Goal: Task Accomplishment & Management: Complete application form

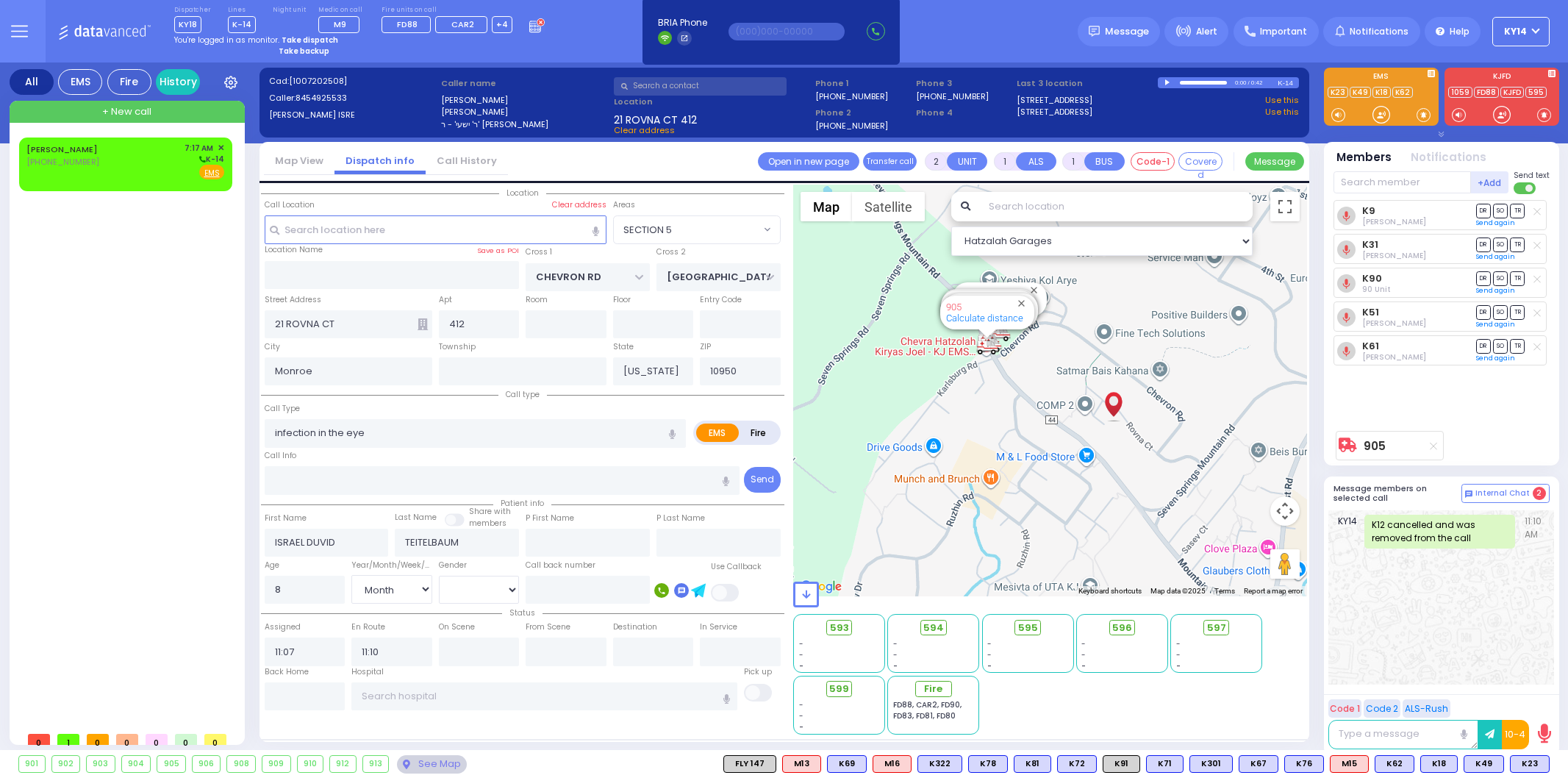
select select "SECTION 5"
select select "Month"
select select "[DEMOGRAPHIC_DATA]"
click at [125, 146] on div "[PERSON_NAME] [PHONE_NUMBER] 7:17 AM ✕ K-14" at bounding box center [125, 161] width 198 height 38
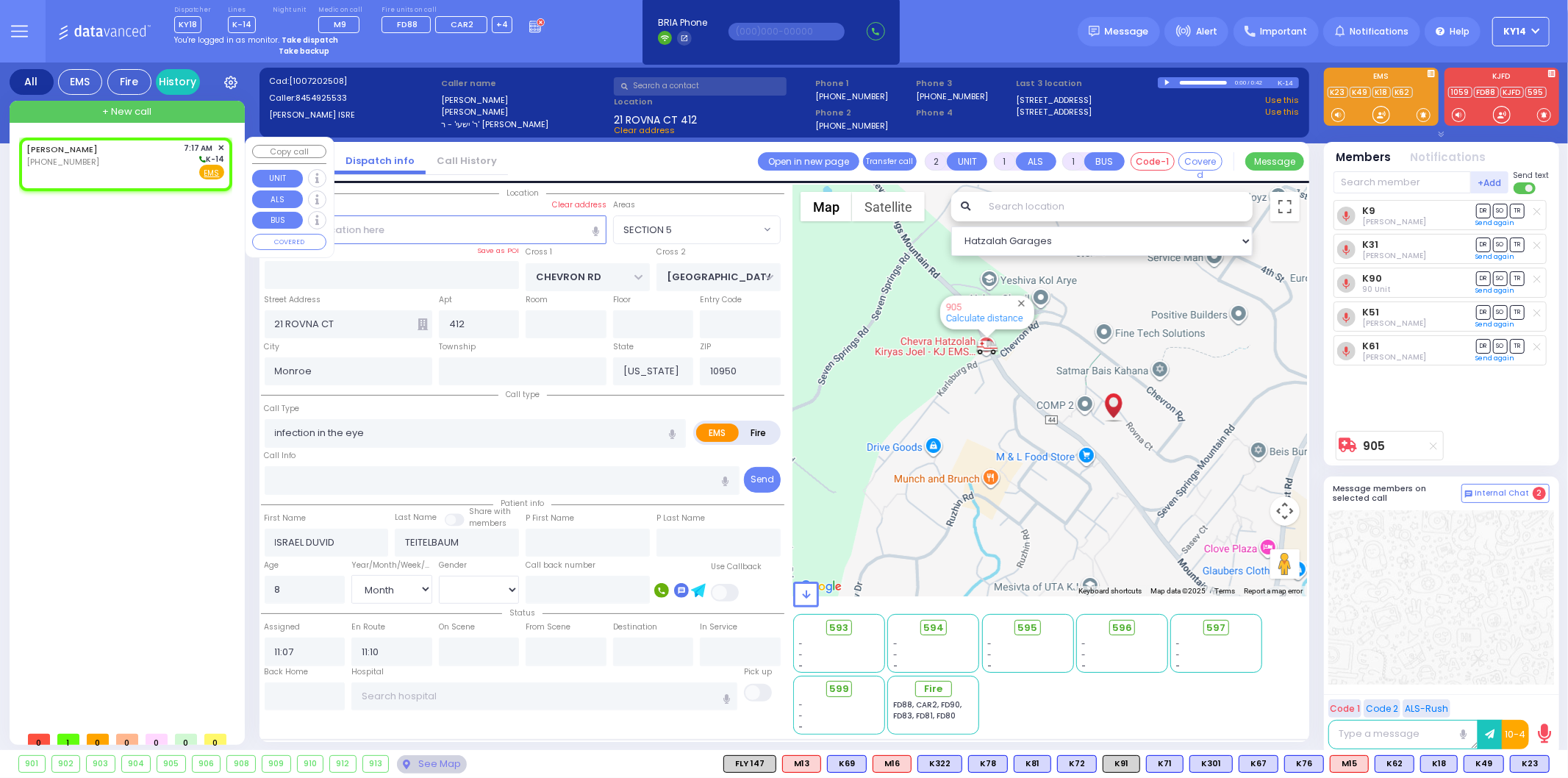
select select
radio input "true"
select select
type input "07:17"
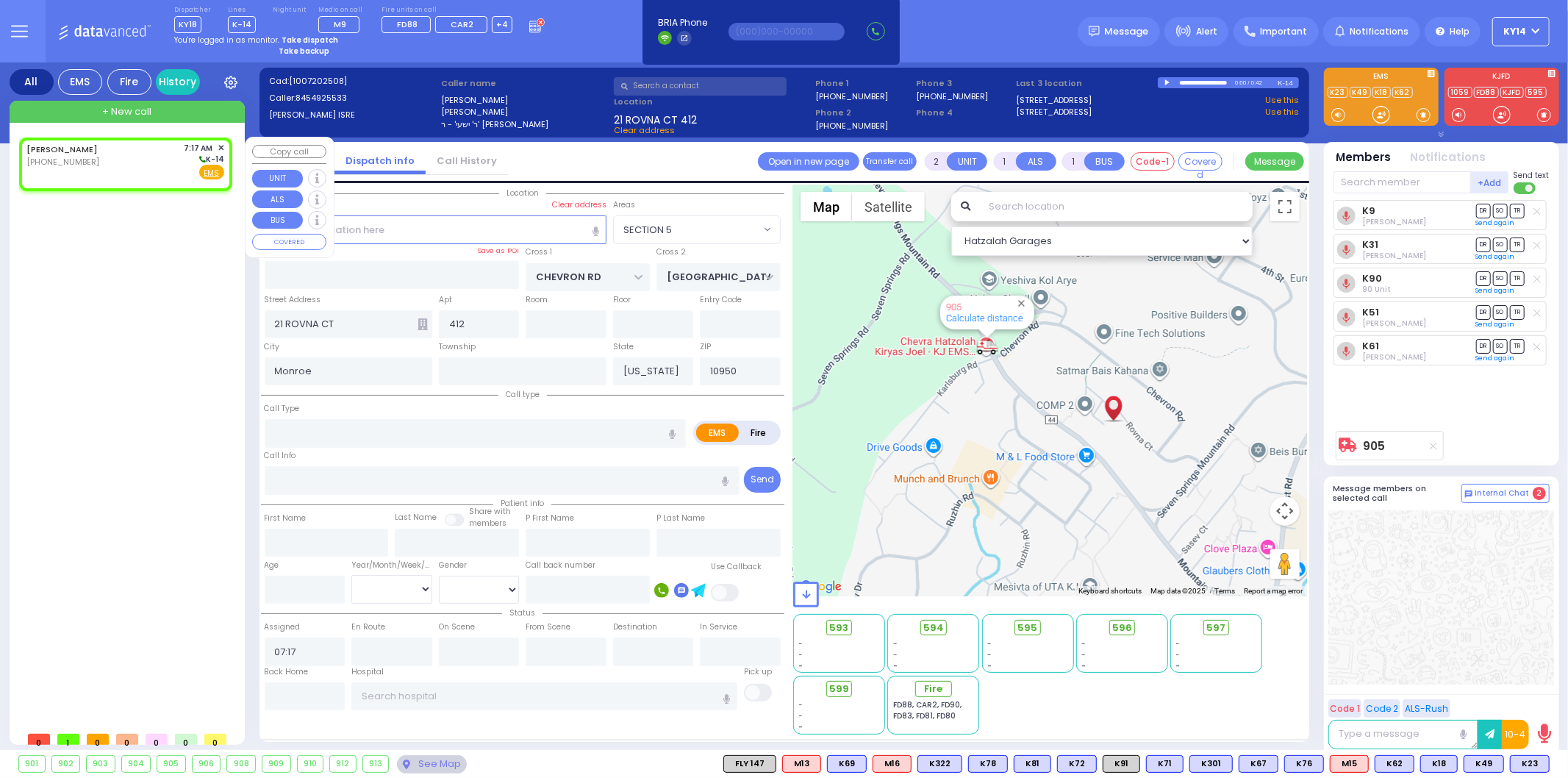
select select "Hatzalah Garages"
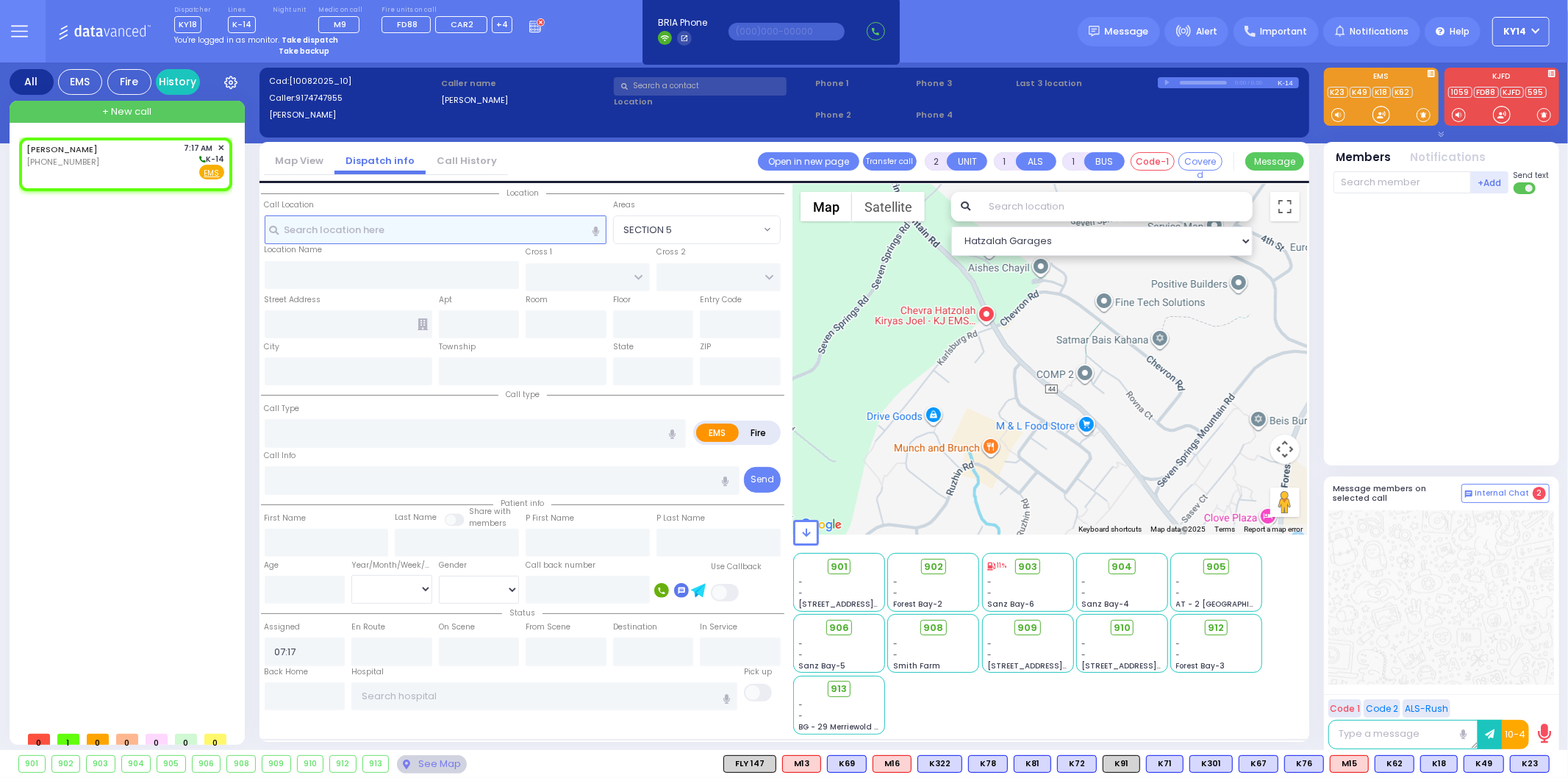
click at [410, 220] on input "text" at bounding box center [436, 229] width 342 height 28
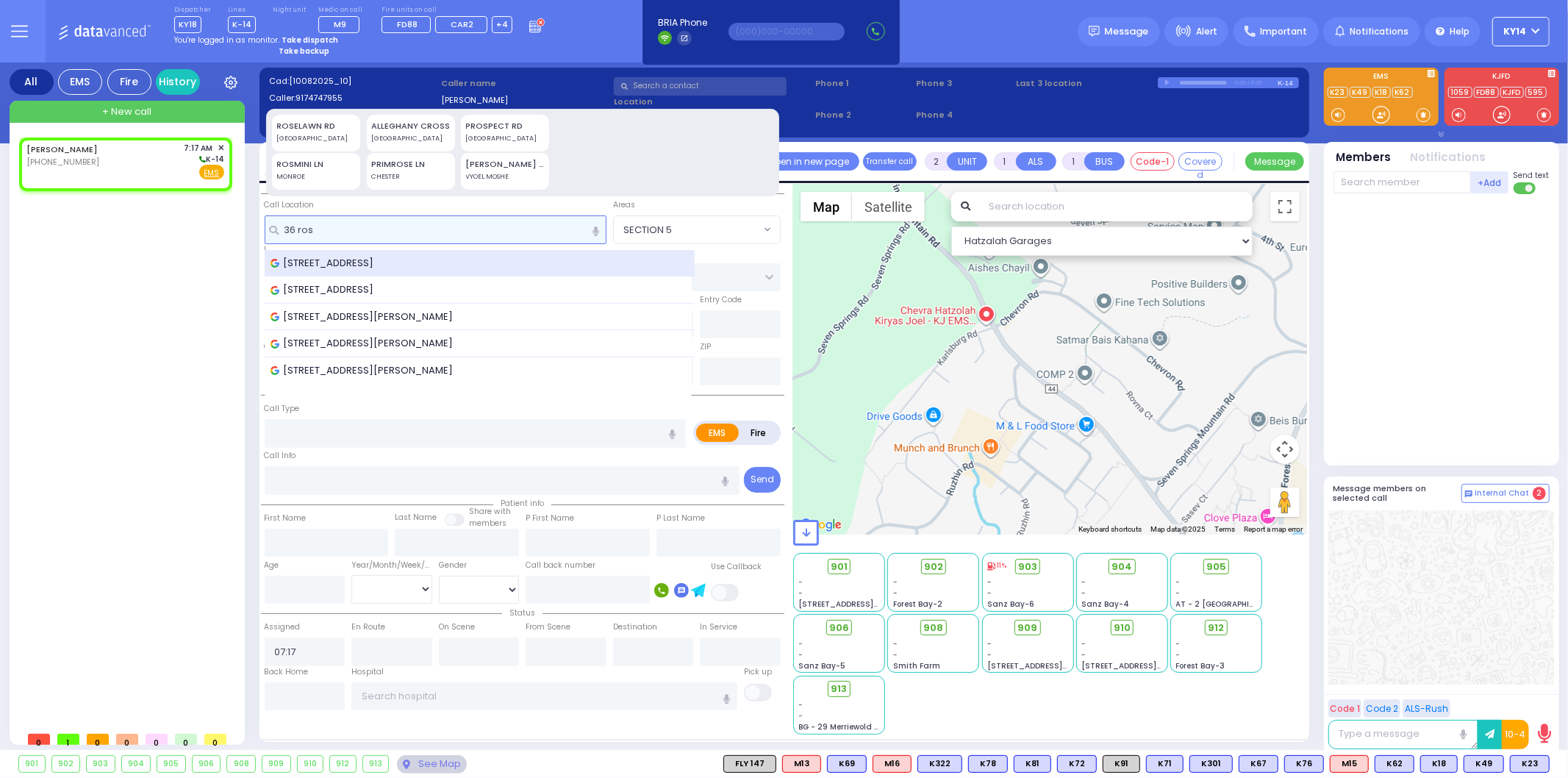
type input "36 ros"
click at [354, 260] on span "[STREET_ADDRESS]" at bounding box center [325, 264] width 109 height 15
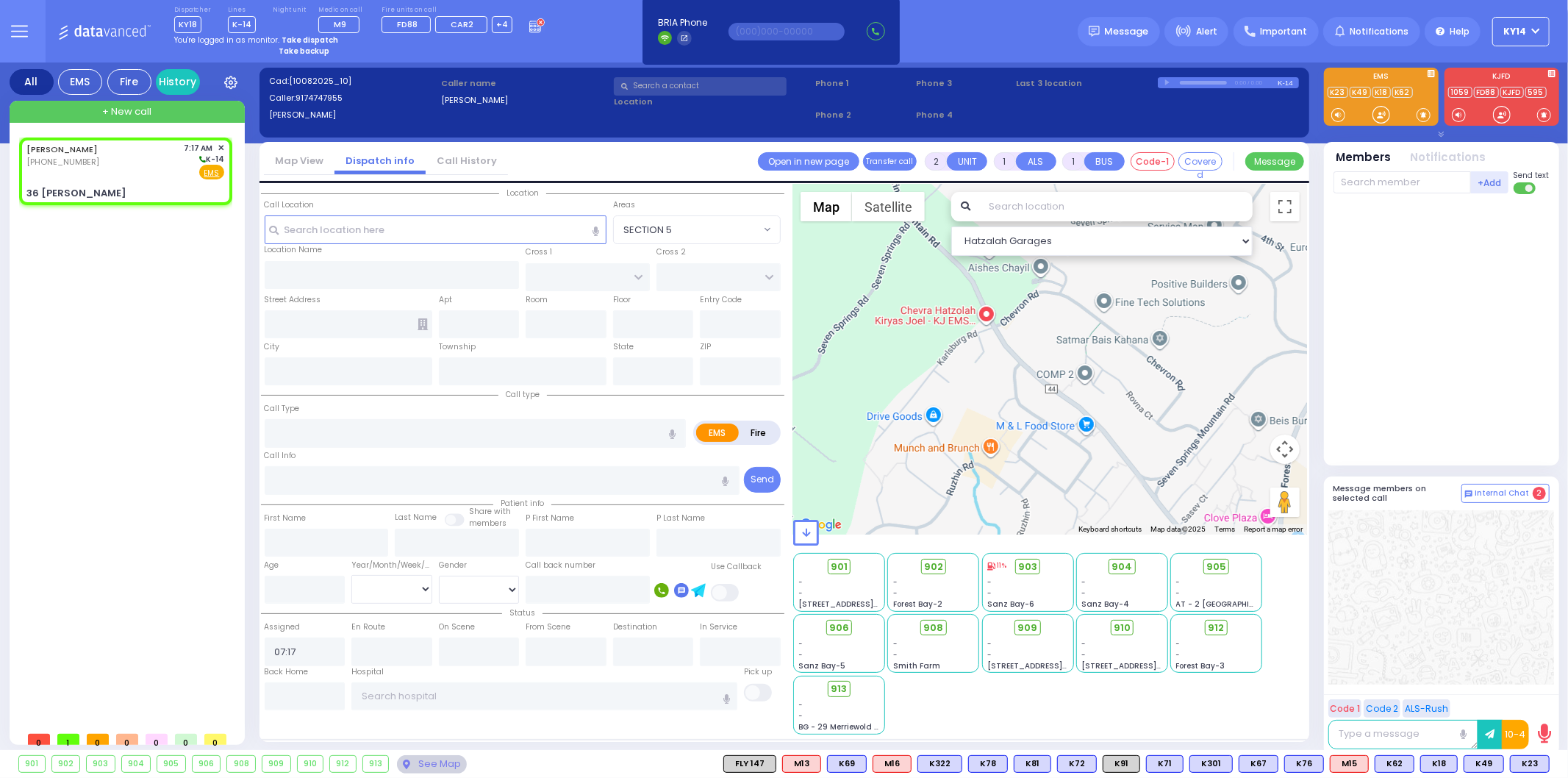
select select
radio input "true"
select select
select select "Hatzalah Garages"
type input "[PERSON_NAME]"
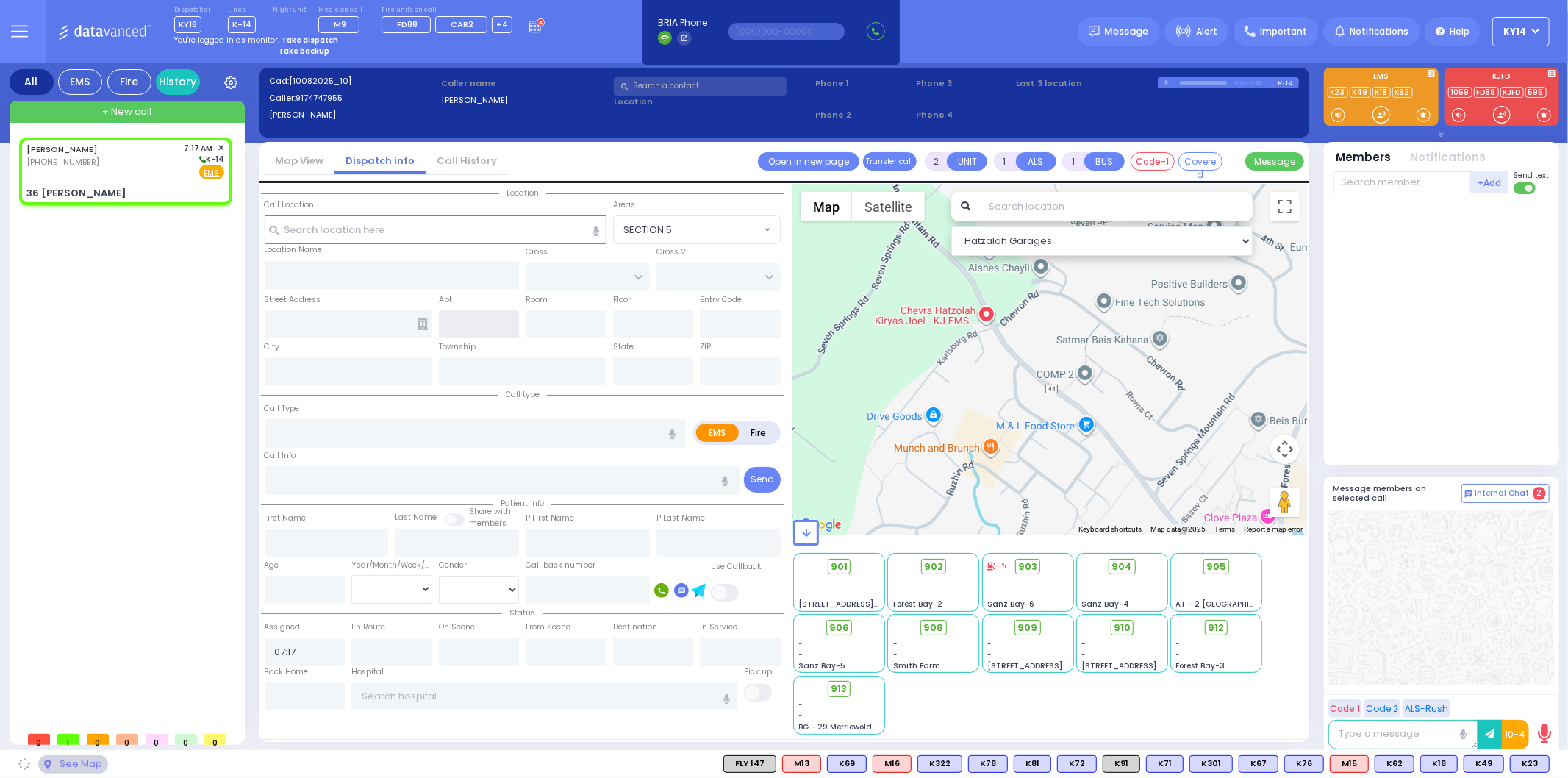
type input "36 [PERSON_NAME]"
type input "Monroe"
type input "[US_STATE]"
type input "10950"
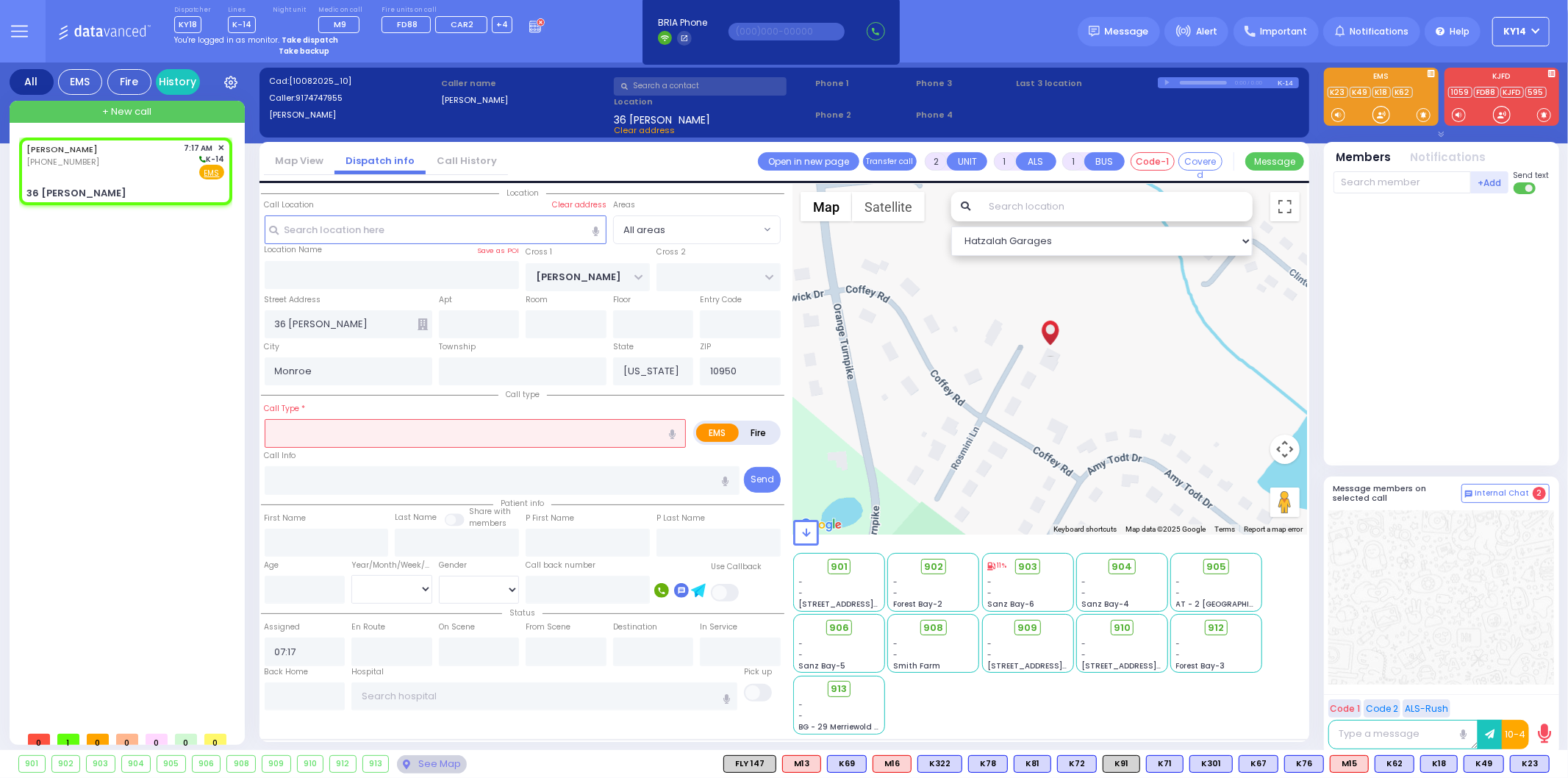
click at [439, 436] on input "text" at bounding box center [475, 432] width 422 height 28
select select
radio input "true"
select select
select select "Hatzalah Garages"
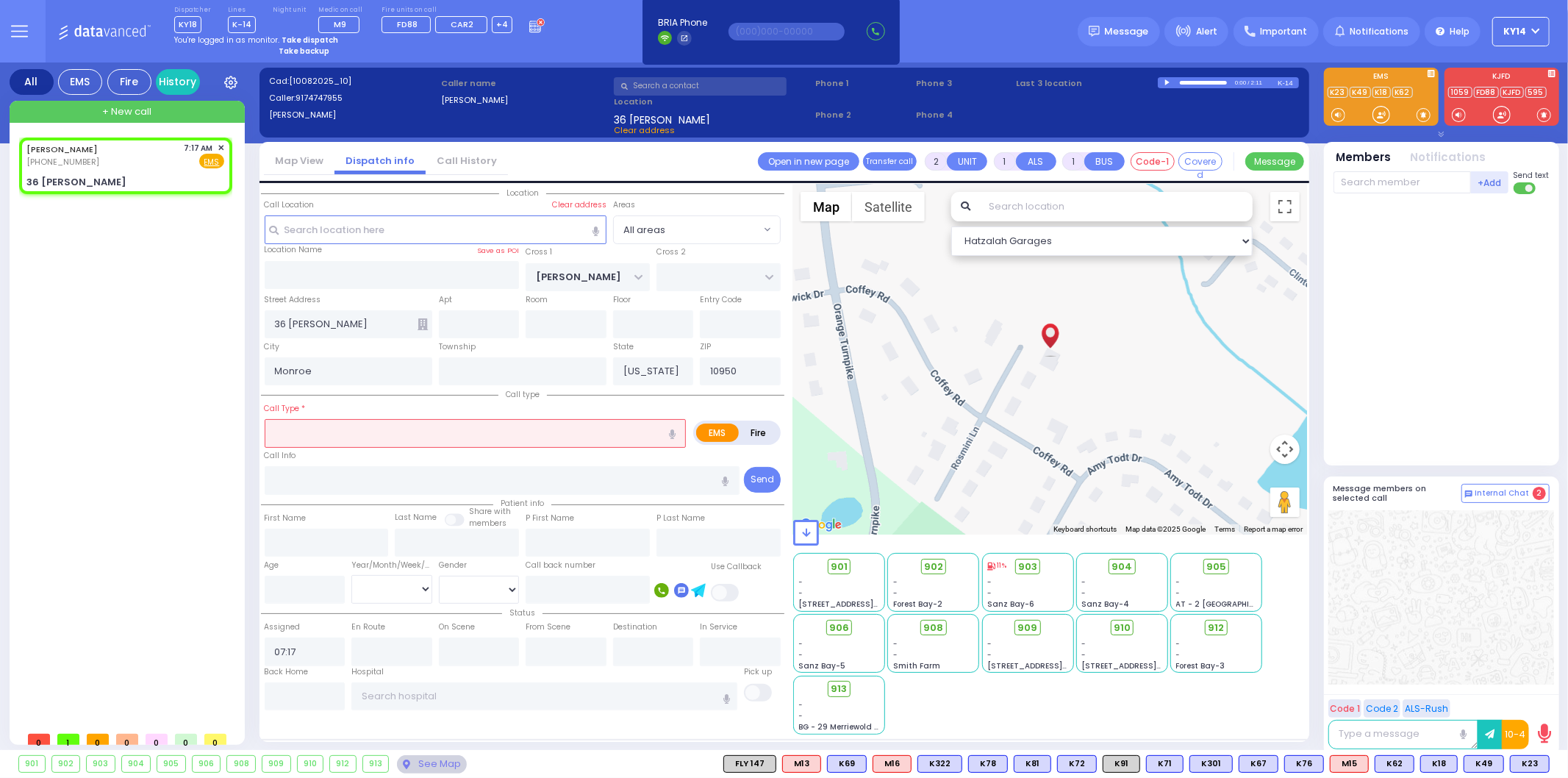
select select
radio input "true"
select select
select select "Hatzalah Garages"
click at [672, 432] on icon "button" at bounding box center [672, 434] width 7 height 10
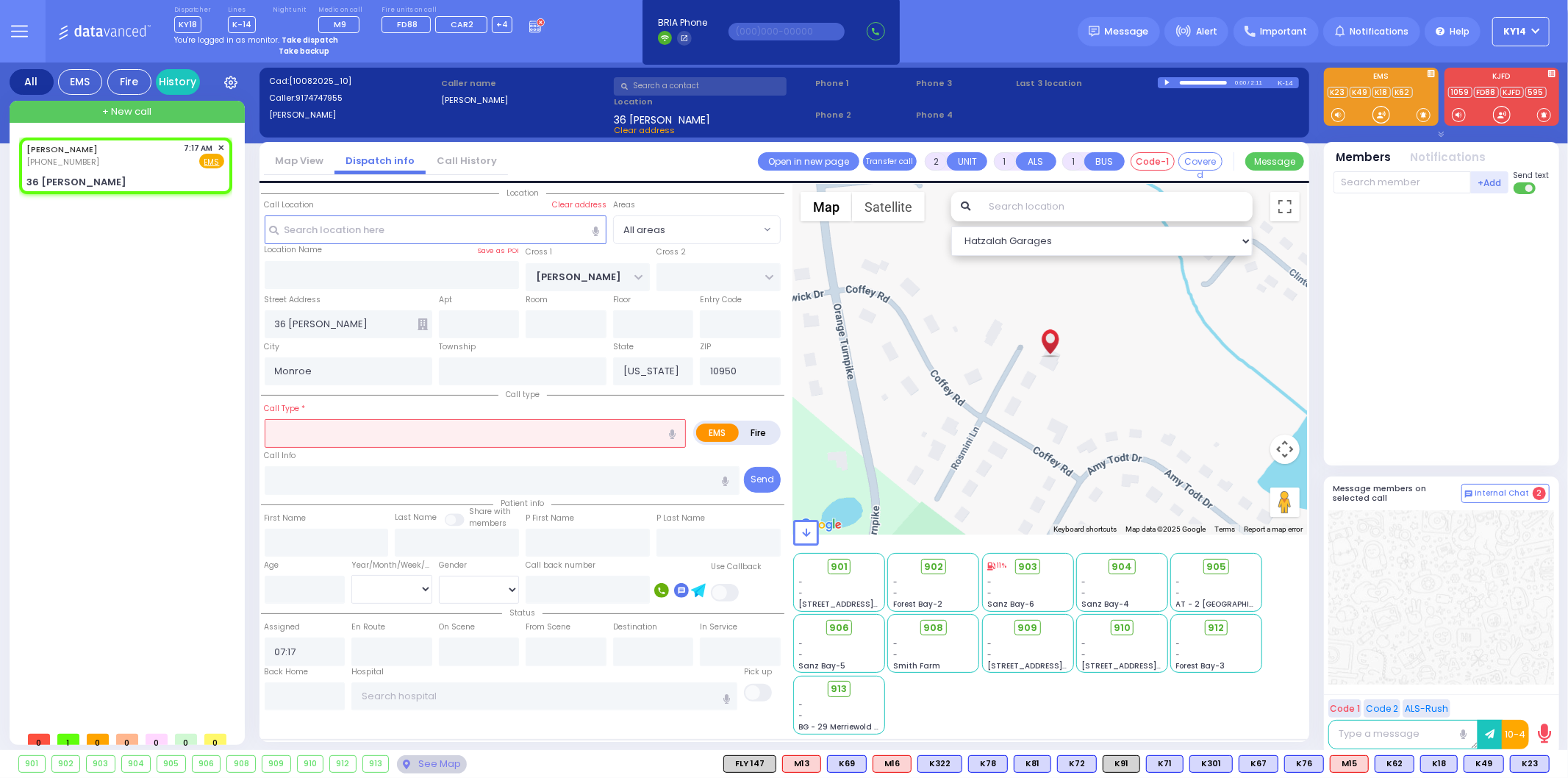
type input "I'm able to urinate"
select select
radio input "true"
select select
select select "Hatzalah Garages"
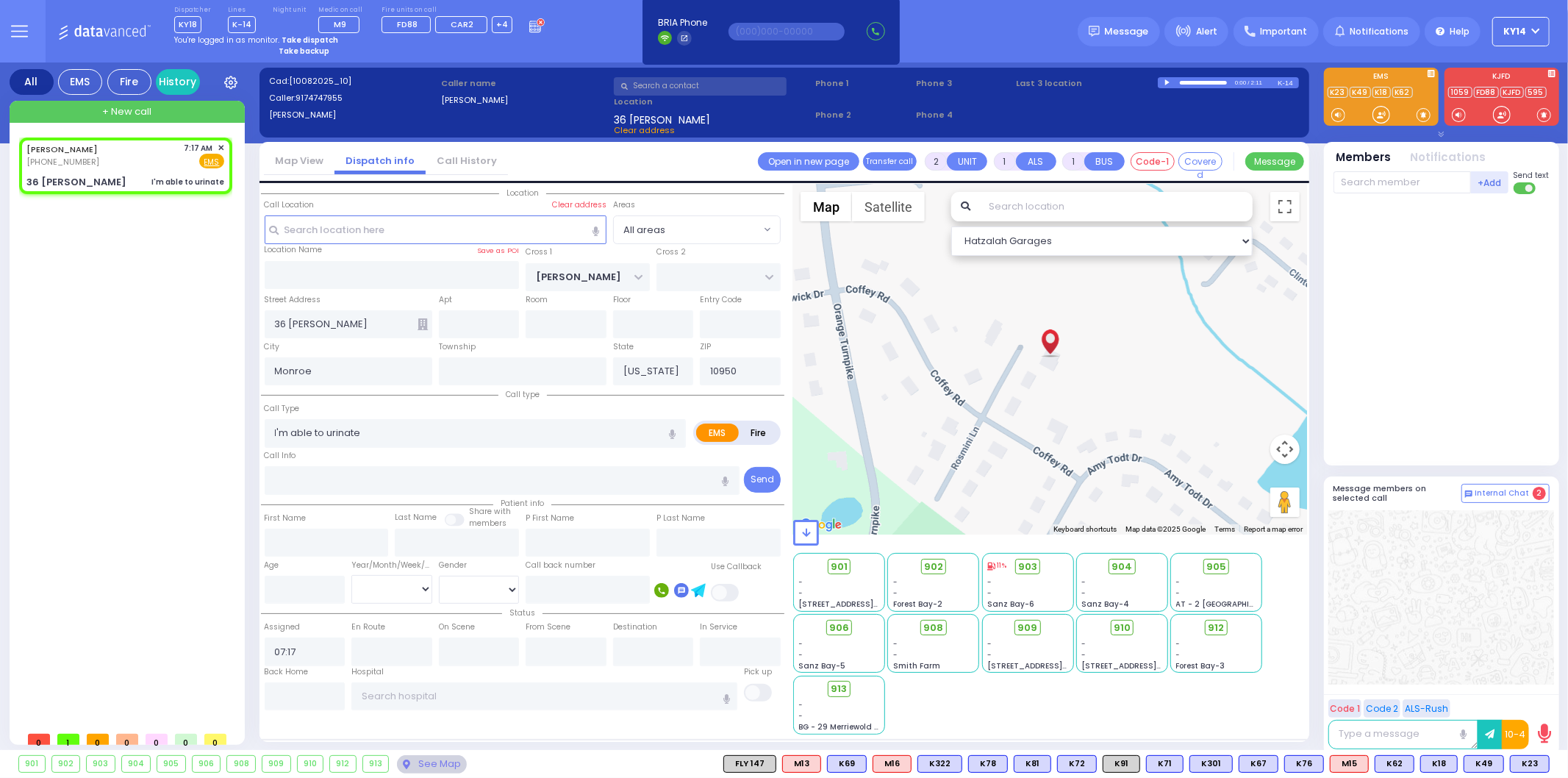
click at [295, 39] on strong "Take dispatch" at bounding box center [310, 40] width 57 height 11
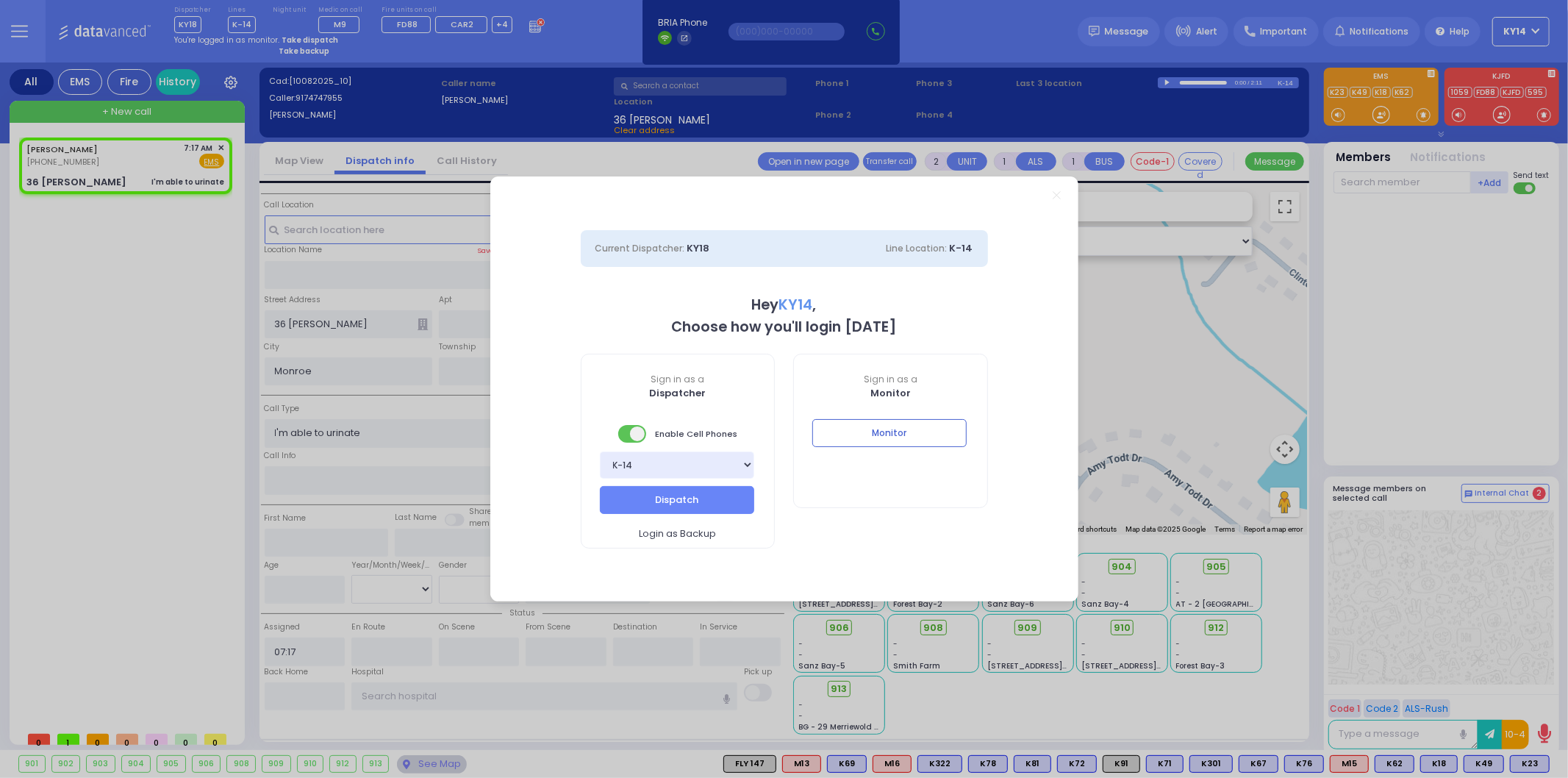
select select "2"
click at [335, 435] on div "Current Dispatcher: KY18 Line Location: K-14 Hey KY14 , Choose how you'll login…" at bounding box center [784, 389] width 1568 height 778
click at [1059, 195] on icon "Close" at bounding box center [1057, 195] width 8 height 8
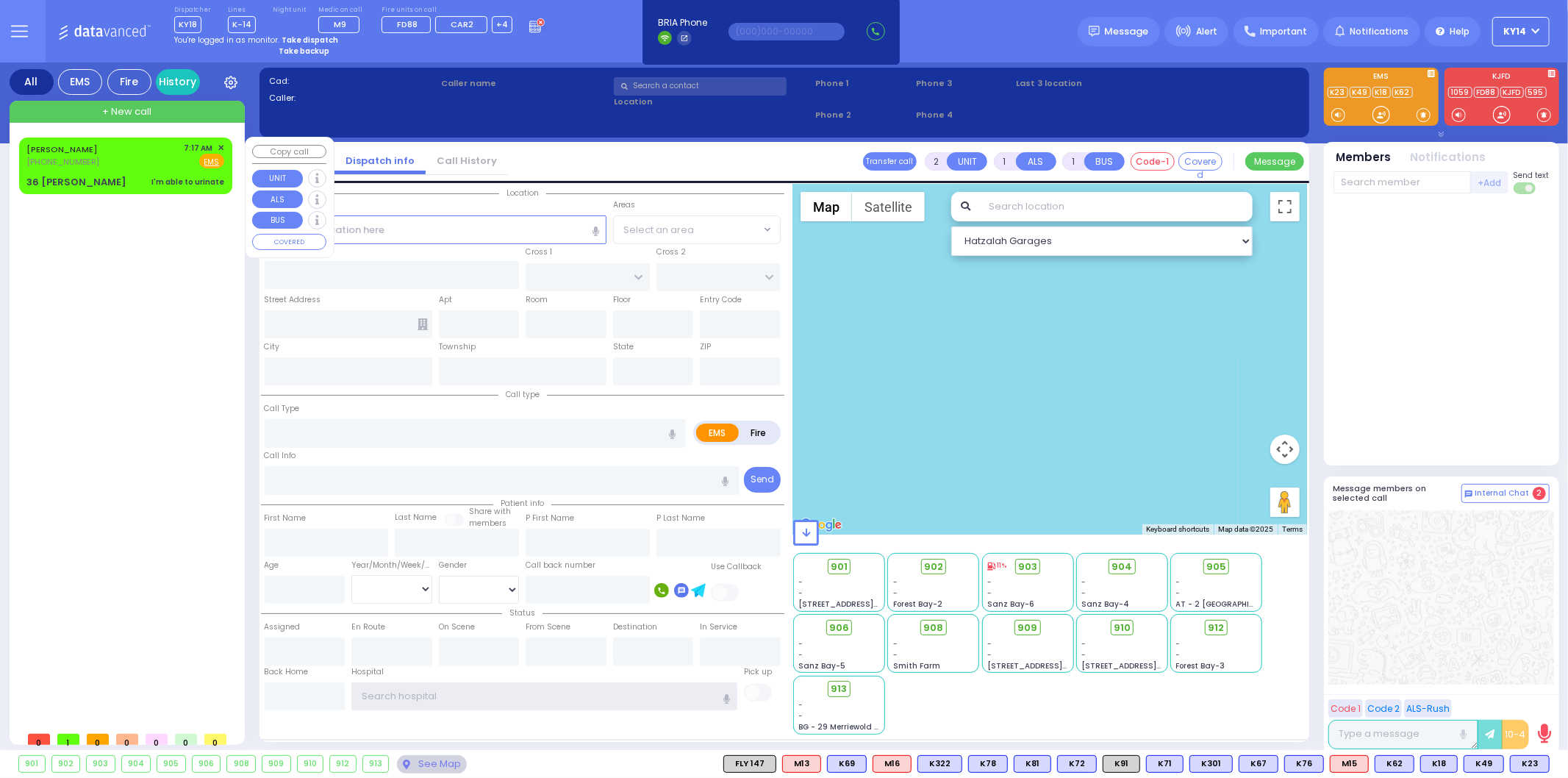
type input "ky14"
drag, startPoint x: 109, startPoint y: 160, endPoint x: 122, endPoint y: 165, distance: 13.9
click at [111, 162] on div "ZEESY MAYER (917) 474-7955 7:17 AM ✕ Fire EMS" at bounding box center [125, 155] width 198 height 27
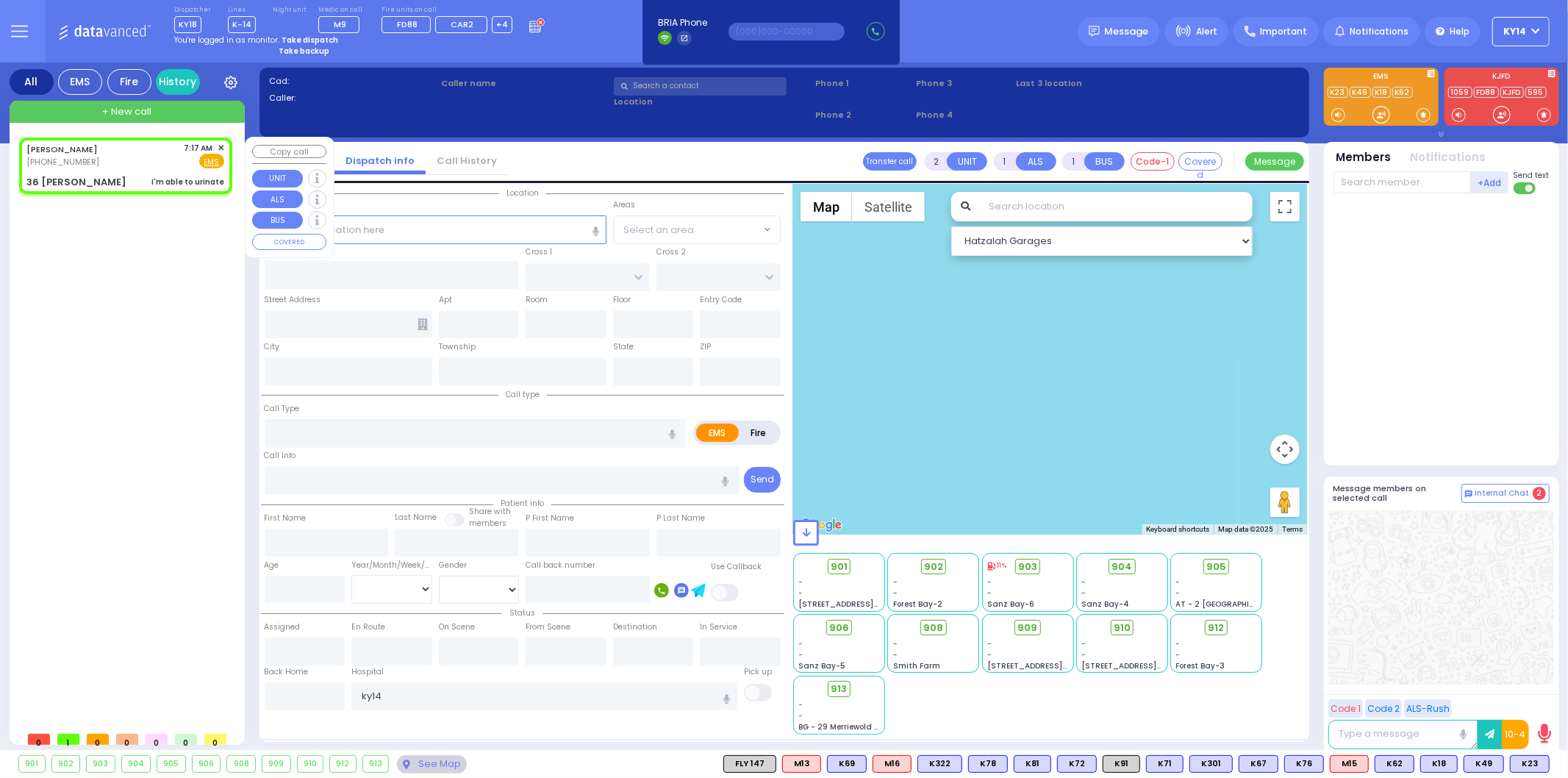
select select
type input "I'm able to urinate"
radio input "true"
select select
type input "07:17"
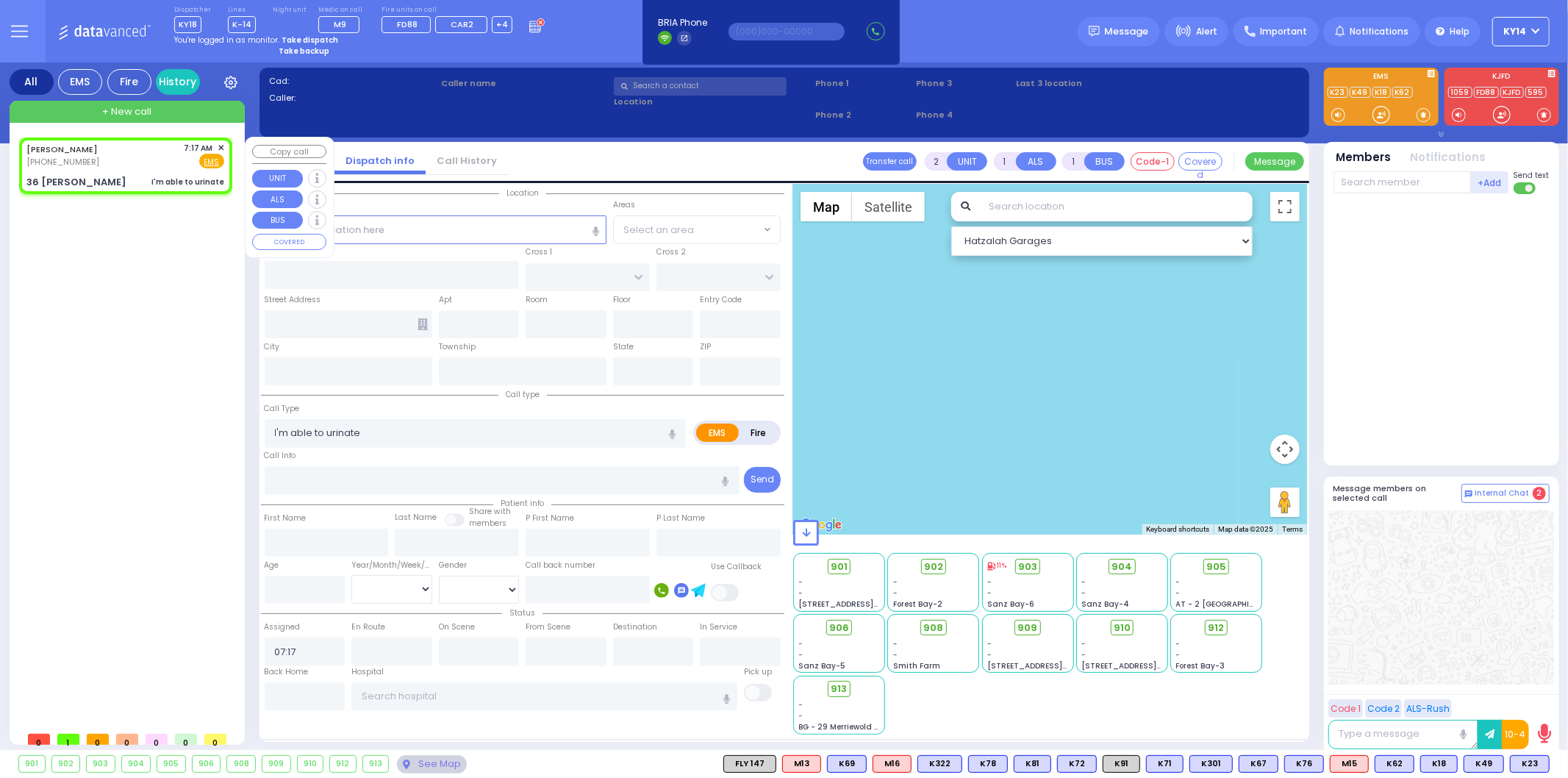
type input "[PERSON_NAME]"
type input "36 [PERSON_NAME]"
type input "Monroe"
type input "[US_STATE]"
type input "10950"
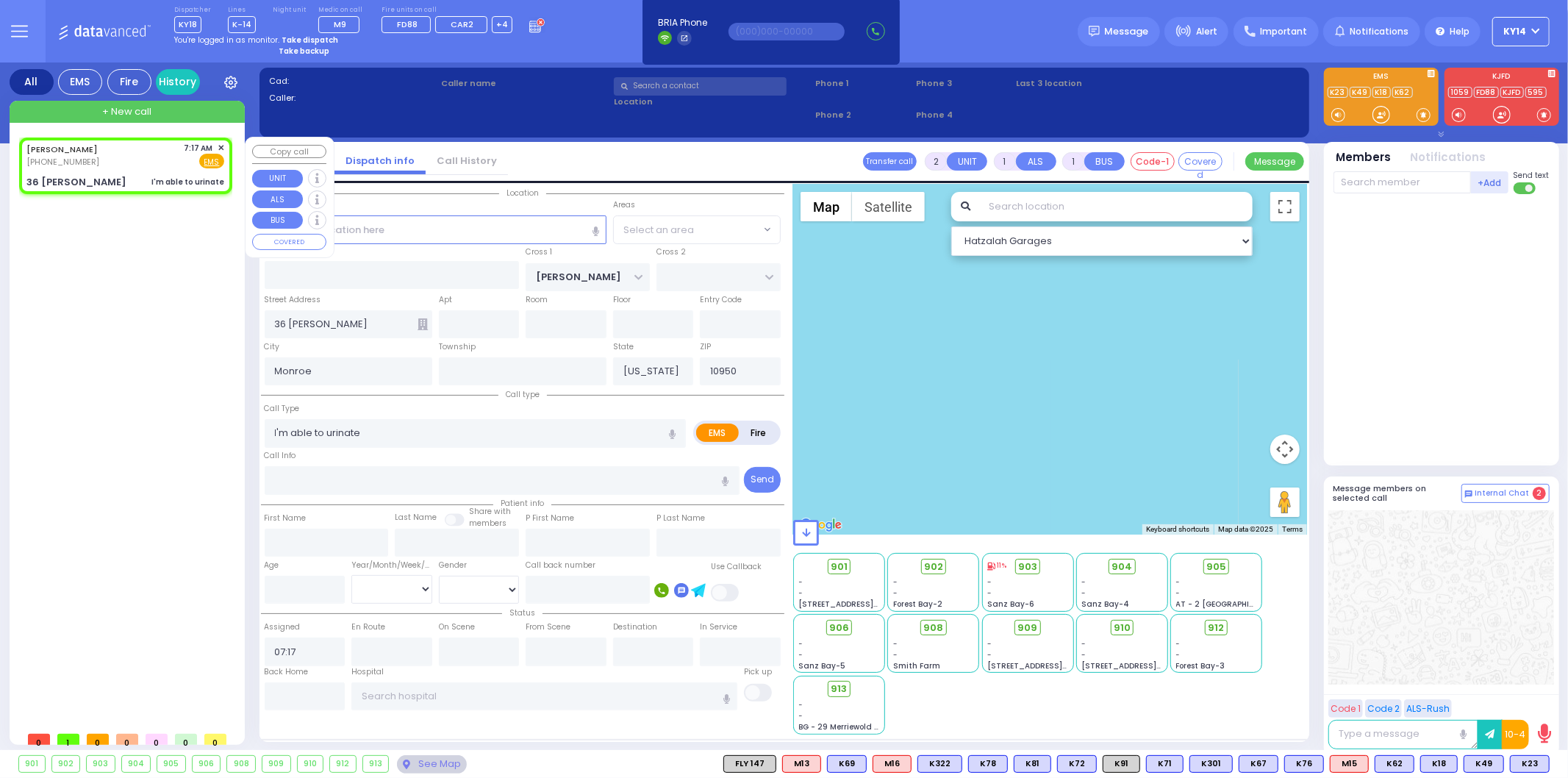
select select "Hatzalah Garages"
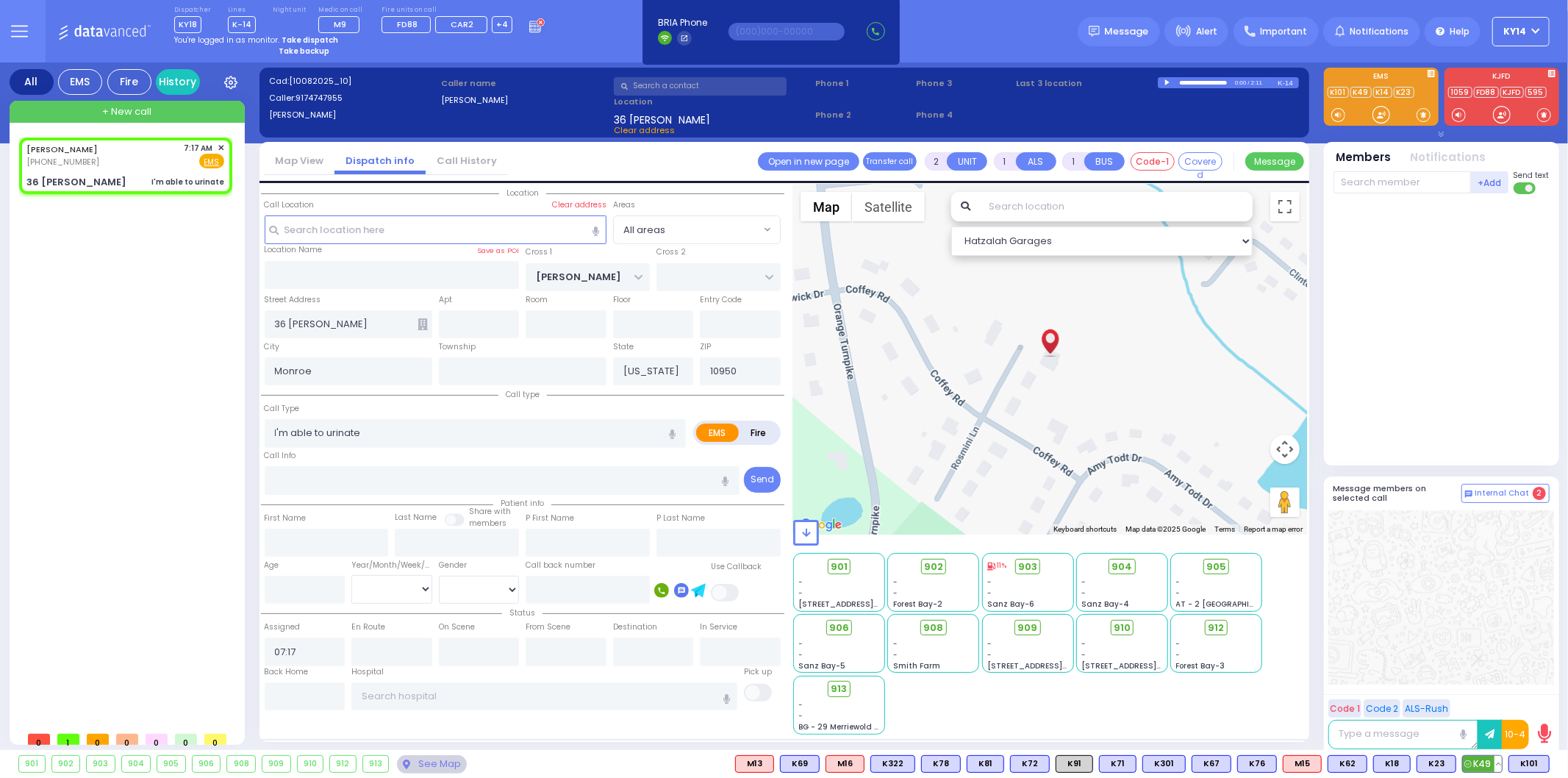
click at [1478, 763] on span "K49" at bounding box center [1482, 765] width 39 height 16
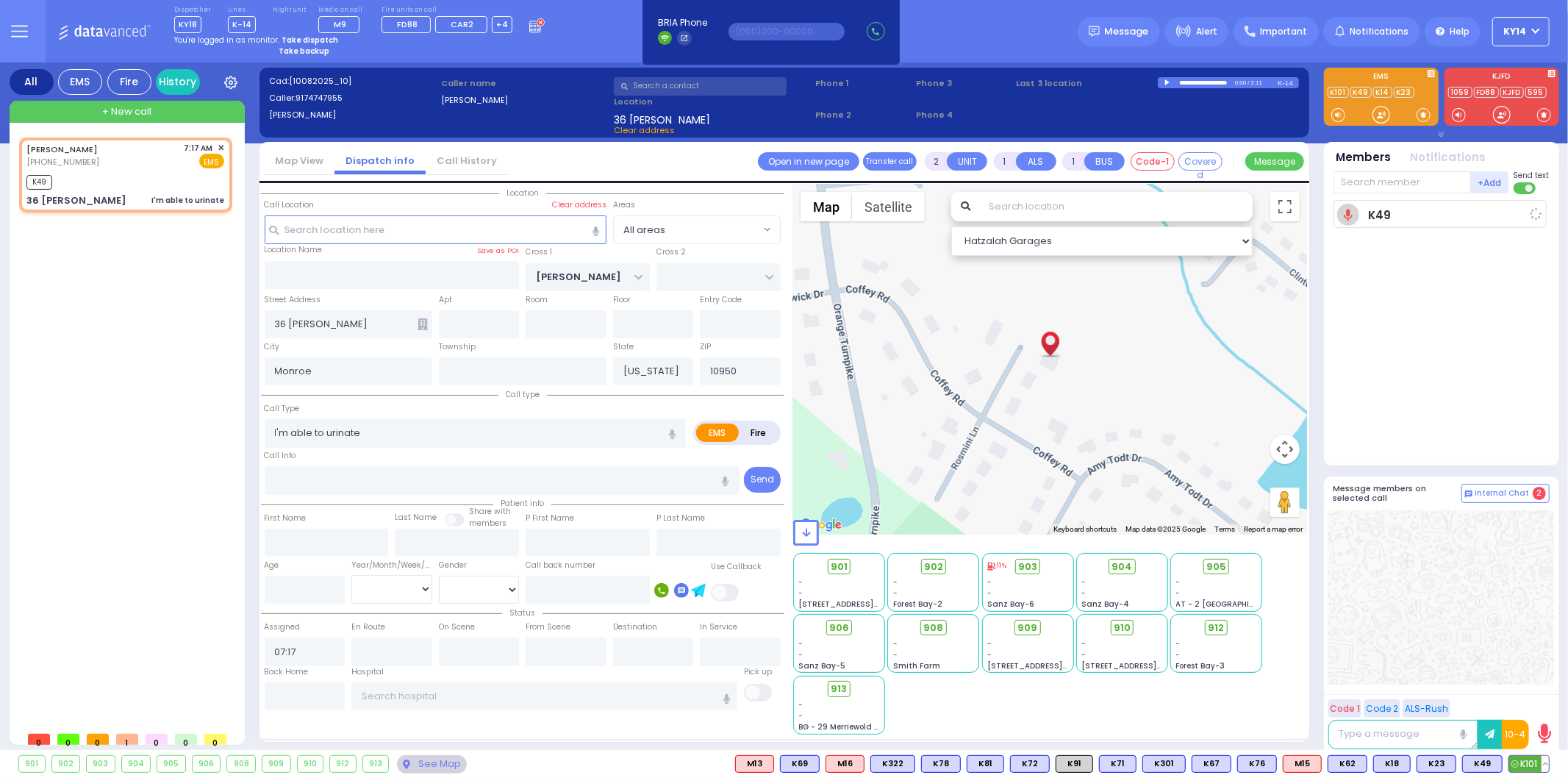
click at [1531, 765] on span "K101" at bounding box center [1528, 765] width 40 height 16
select select
radio input "true"
select select
type input "07:21"
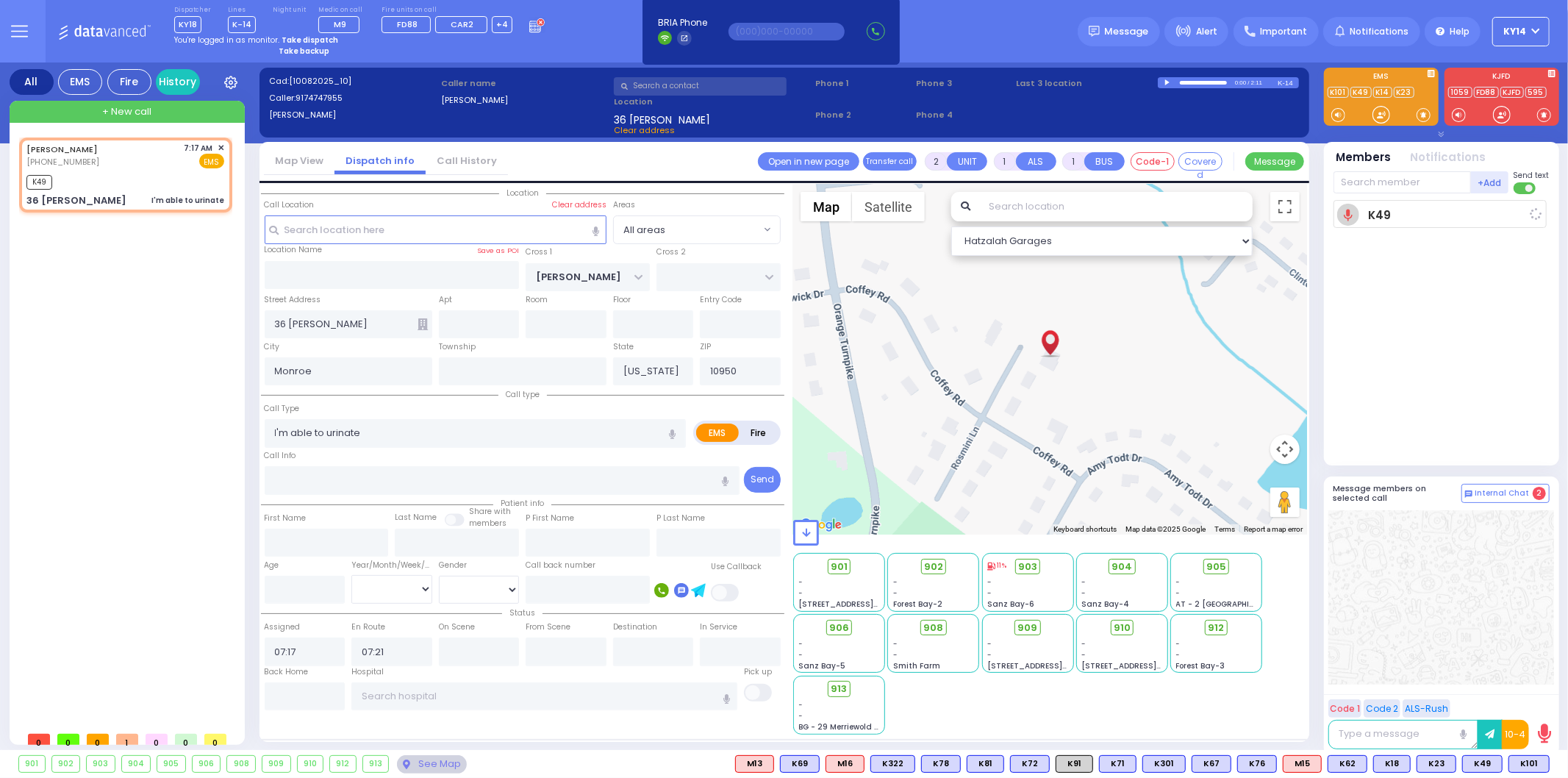
select select "Hatzalah Garages"
select select
radio input "true"
select select
select select "Hatzalah Garages"
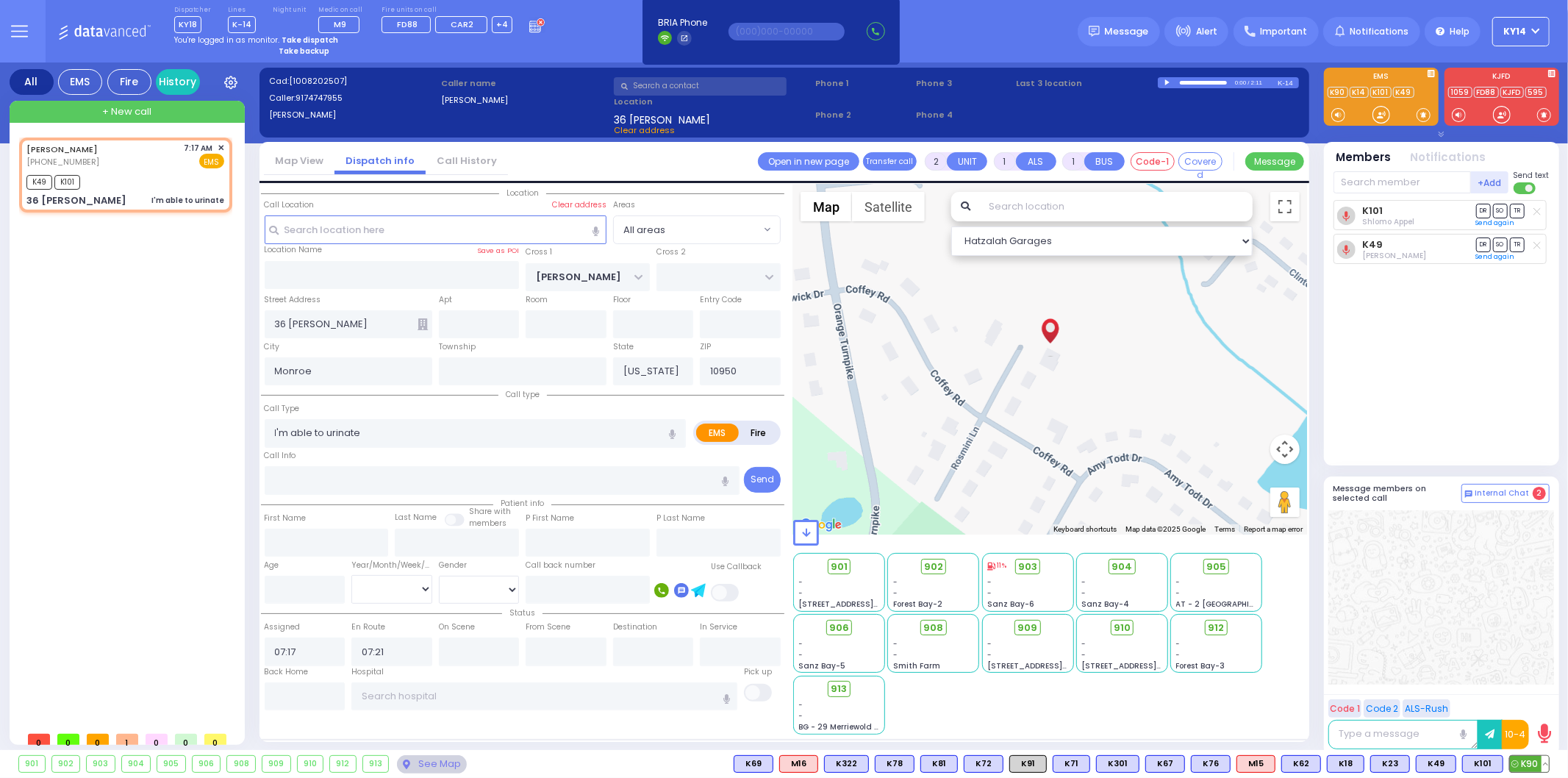
click at [1522, 758] on span "K90" at bounding box center [1529, 765] width 39 height 16
select select
radio input "true"
select select
select select "Hatzalah Garages"
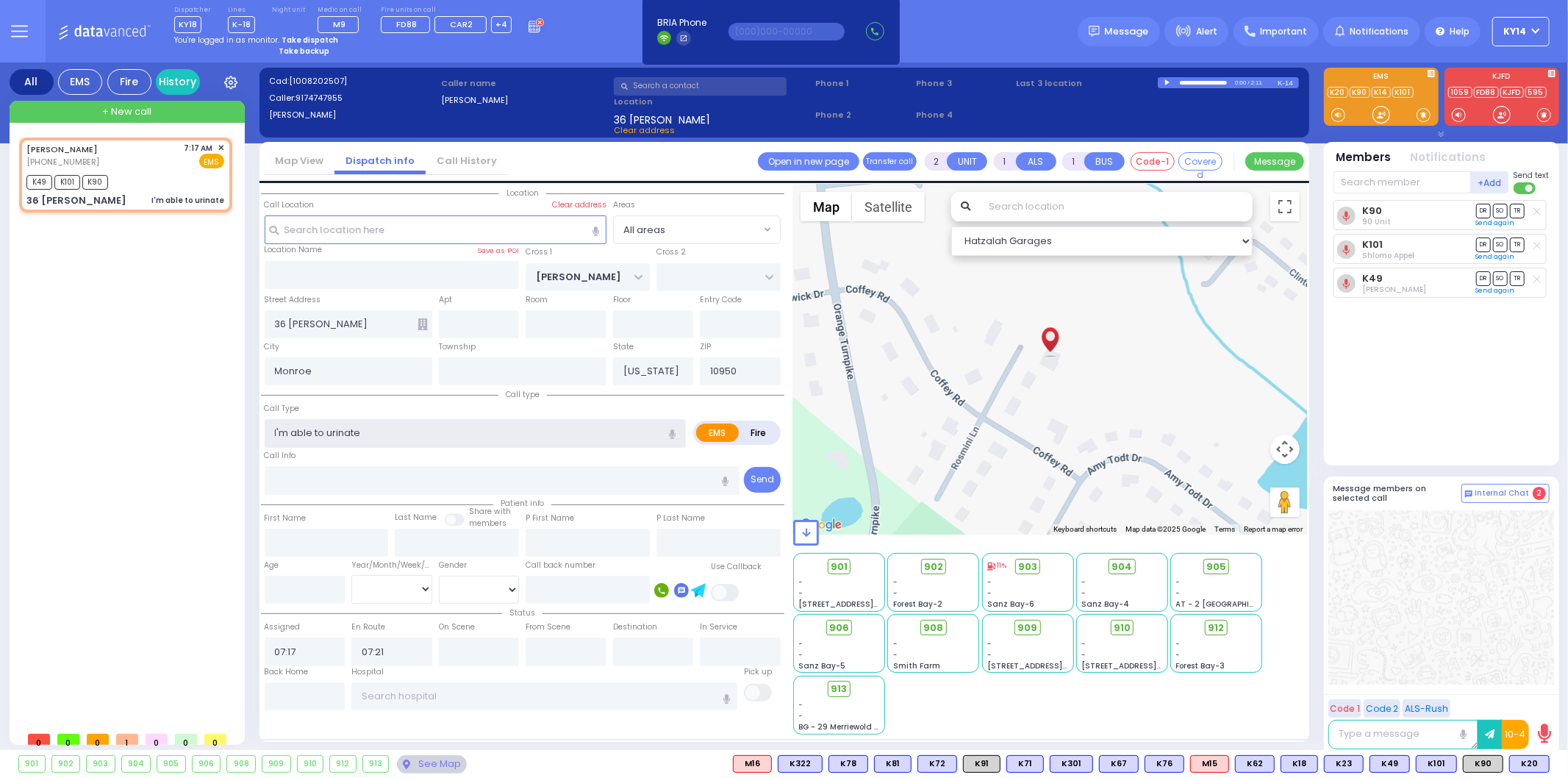
drag, startPoint x: 312, startPoint y: 430, endPoint x: 284, endPoint y: 428, distance: 28.1
click at [272, 423] on input "I'm able to urinate" at bounding box center [475, 432] width 422 height 28
type input "to urinate"
select select
radio input "true"
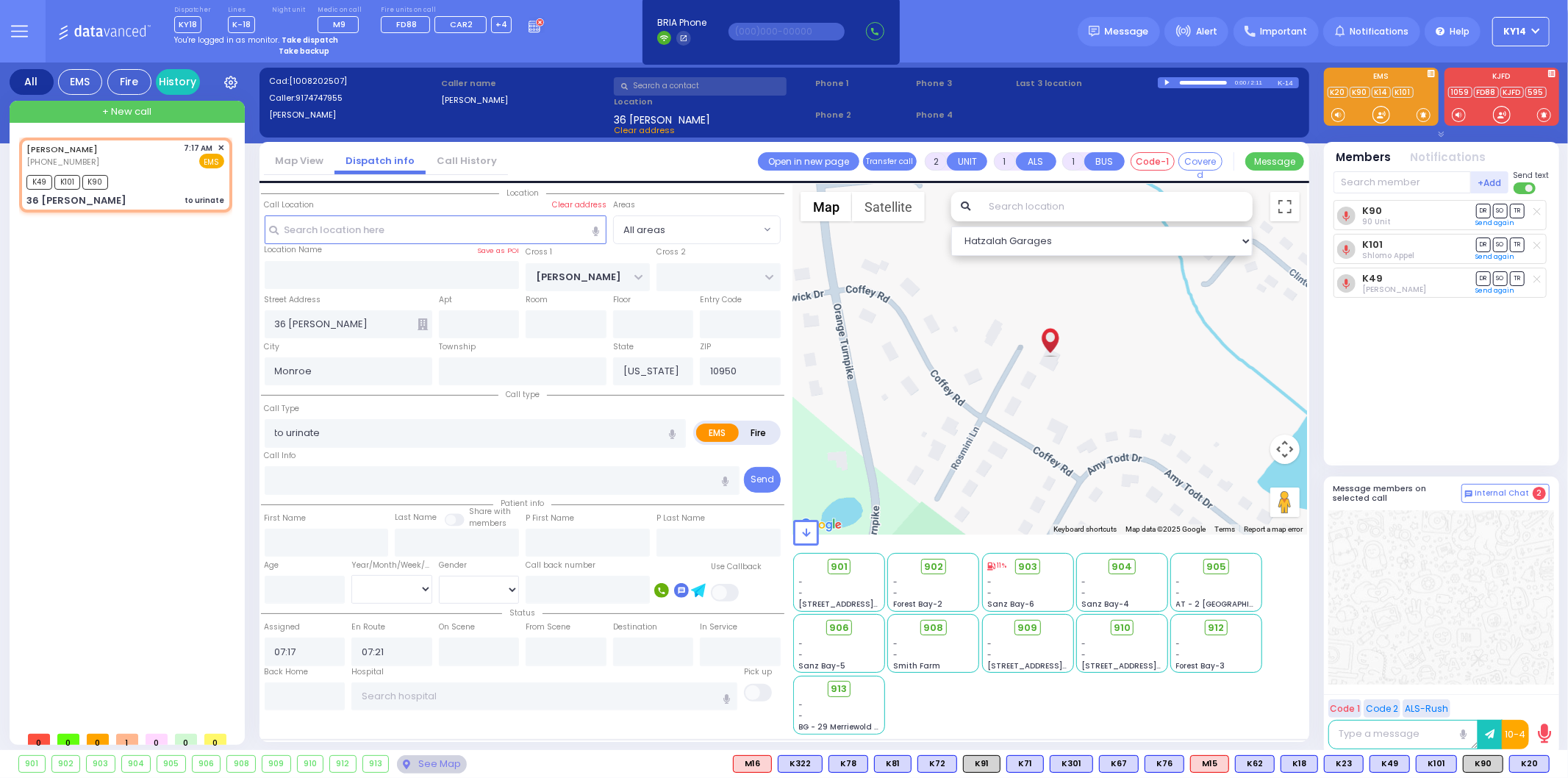
select select
select select "Hatzalah Garages"
click at [672, 432] on icon "button" at bounding box center [672, 434] width 7 height 10
type input "to urinate unable"
select select
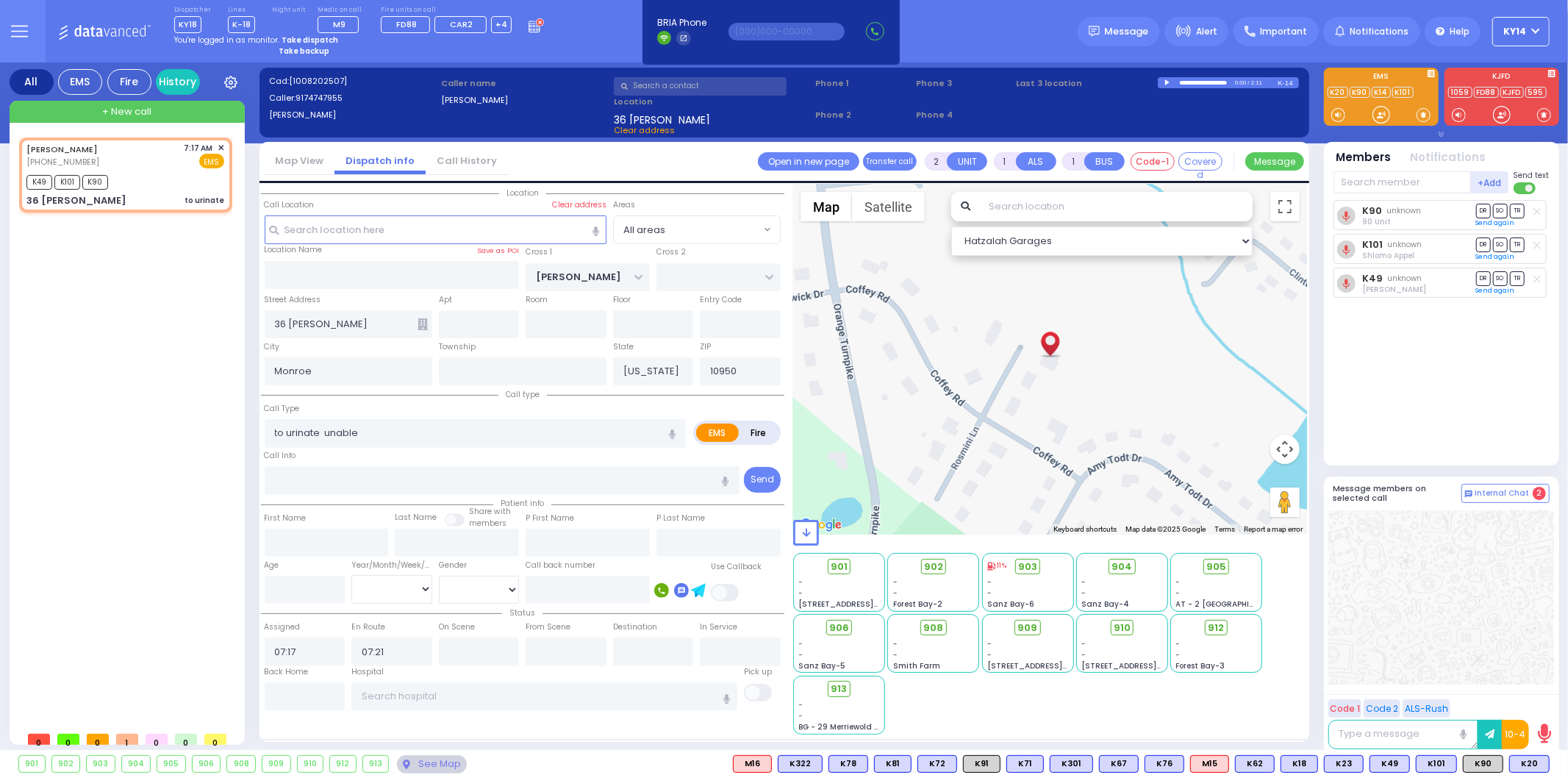
type input "to urinate"
radio input "true"
select select
select select "Hatzalah Garages"
select select
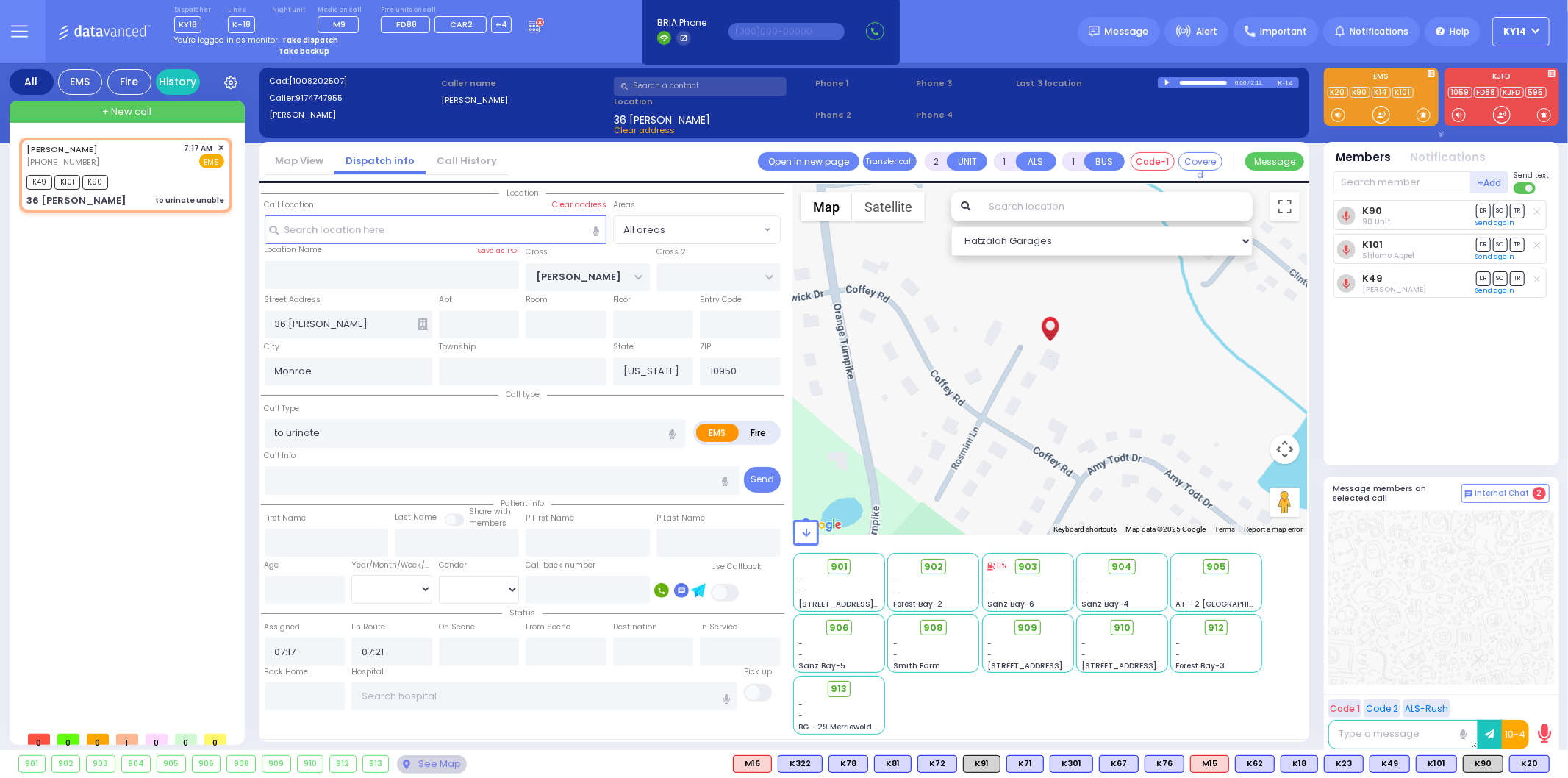
type input "to urinate unable"
radio input "true"
select select
select select "Hatzalah Garages"
drag, startPoint x: 368, startPoint y: 429, endPoint x: 342, endPoint y: 428, distance: 26.0
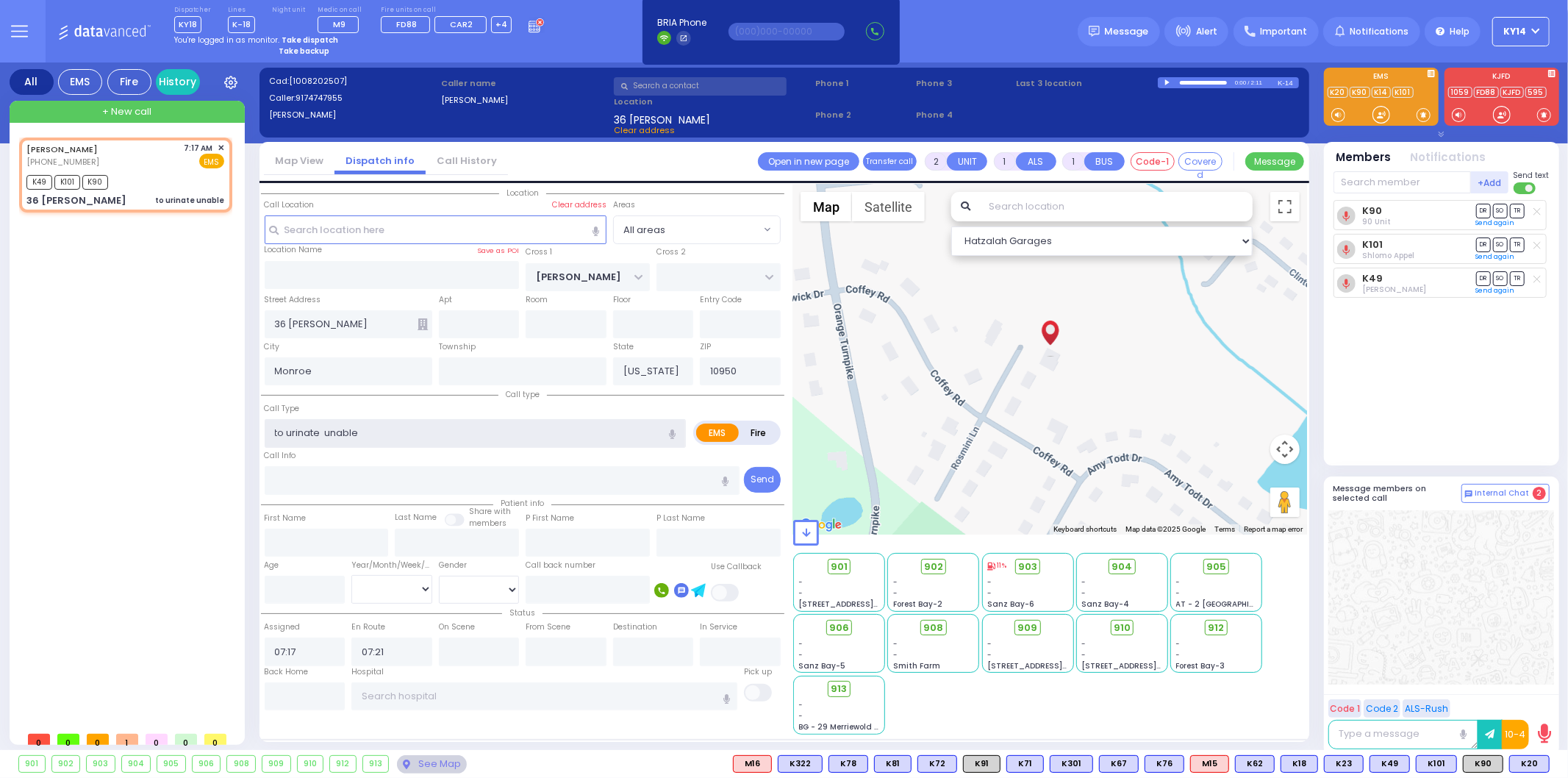
click at [333, 425] on input "to urinate unable" at bounding box center [475, 432] width 422 height 28
drag, startPoint x: 344, startPoint y: 430, endPoint x: 398, endPoint y: 437, distance: 54.5
click at [398, 437] on input "to urinate unable" at bounding box center [475, 432] width 422 height 28
click at [373, 428] on input "to urinate unable" at bounding box center [475, 432] width 422 height 28
click at [372, 429] on input "to urinate unable" at bounding box center [475, 432] width 422 height 28
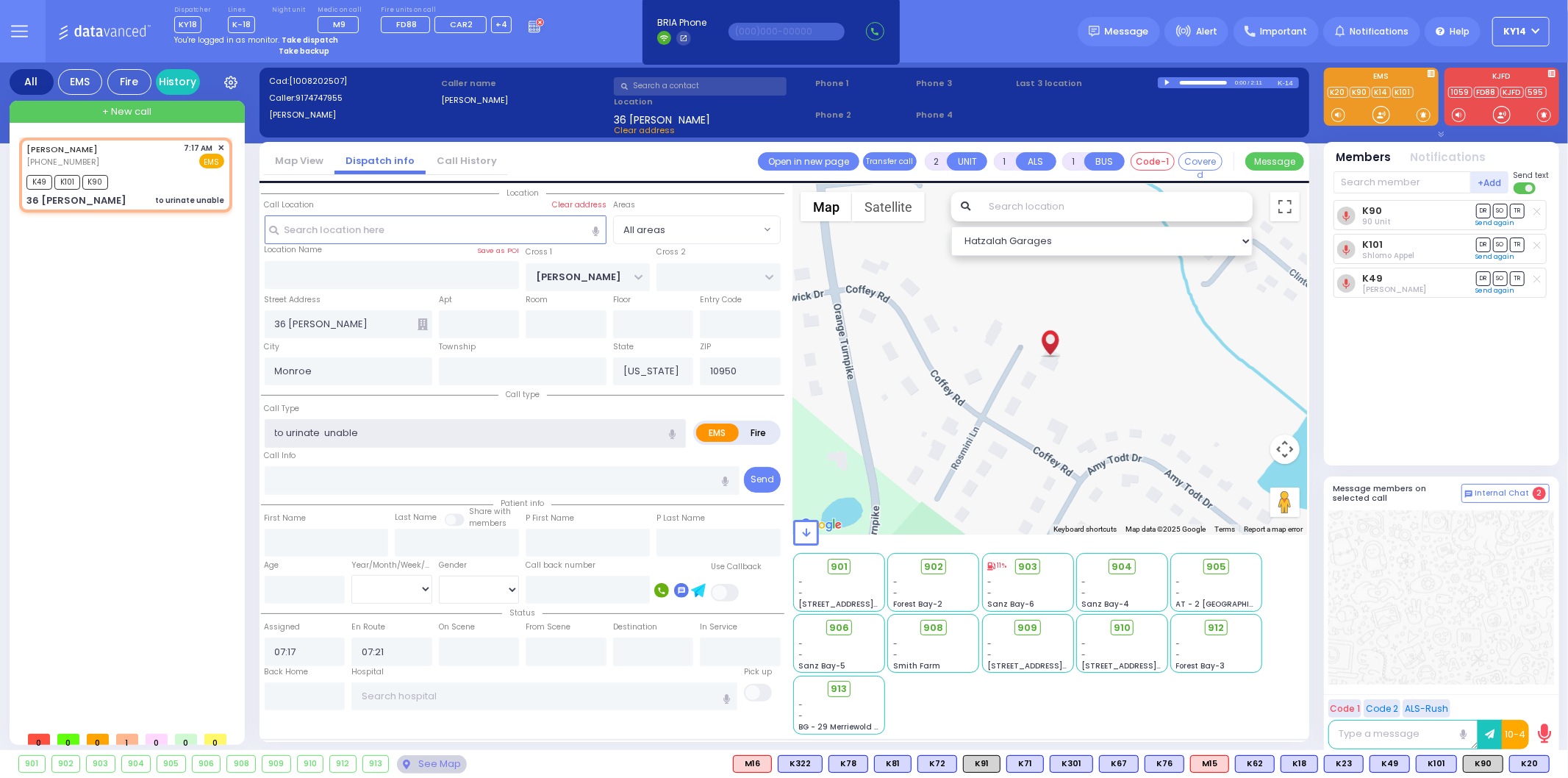
drag, startPoint x: 363, startPoint y: 430, endPoint x: 331, endPoint y: 429, distance: 32.0
click at [331, 429] on input "to urinate unable" at bounding box center [475, 432] width 422 height 28
click at [270, 429] on input "to urinate" at bounding box center [475, 432] width 422 height 28
paste input "unable"
type input "unable to urinate"
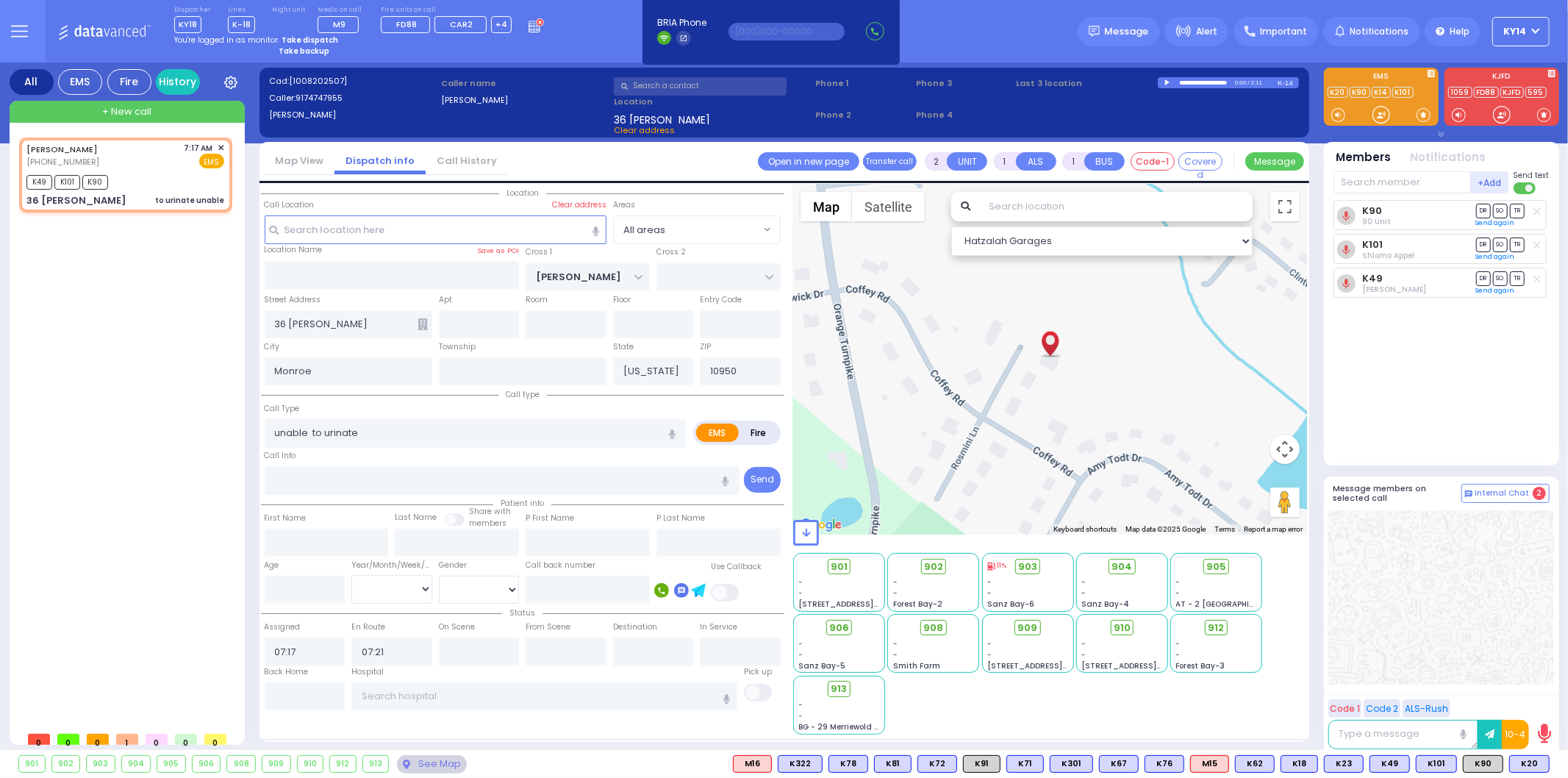
drag, startPoint x: 178, startPoint y: 478, endPoint x: 203, endPoint y: 480, distance: 25.1
click at [180, 479] on div "ZEESY MAYER (917) 474-7955 7:17 AM ✕ K49 K101 K90" at bounding box center [129, 431] width 219 height 587
select select
radio input "true"
select select
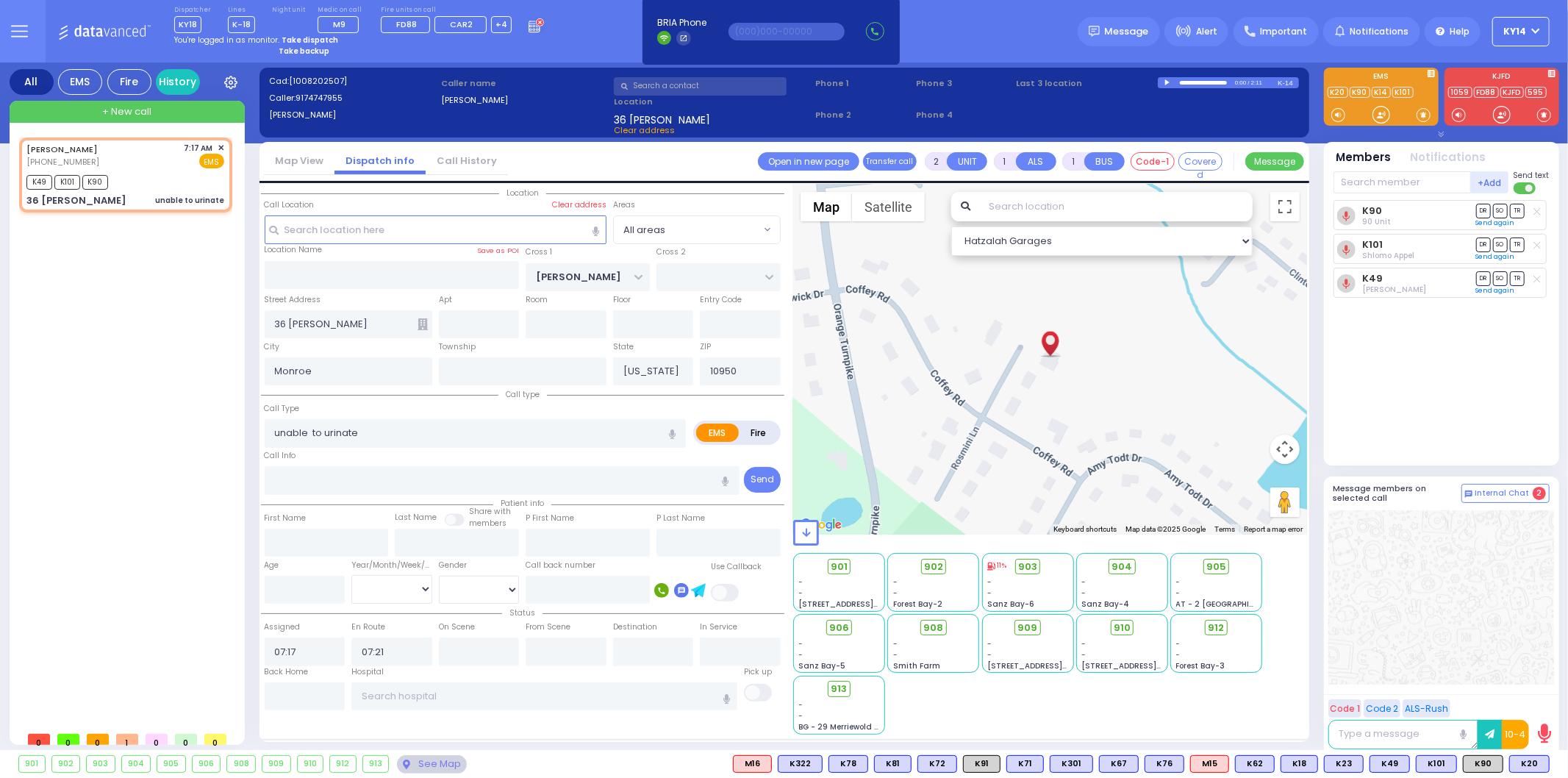
select select "Hatzalah Garages"
type input "6"
select select
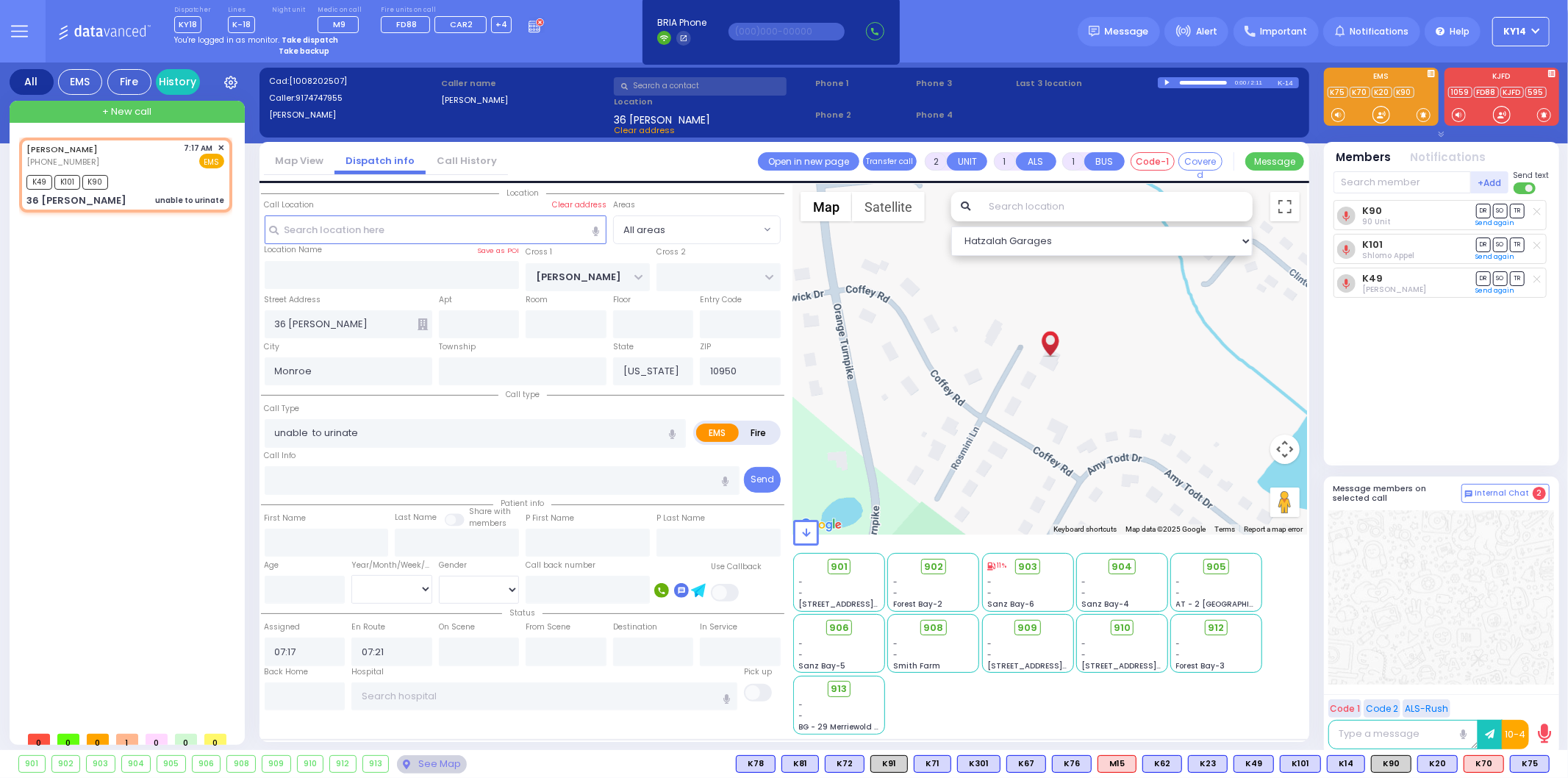
radio input "true"
type input "Unknown"
select select "Year"
select select "Hatzalah Garages"
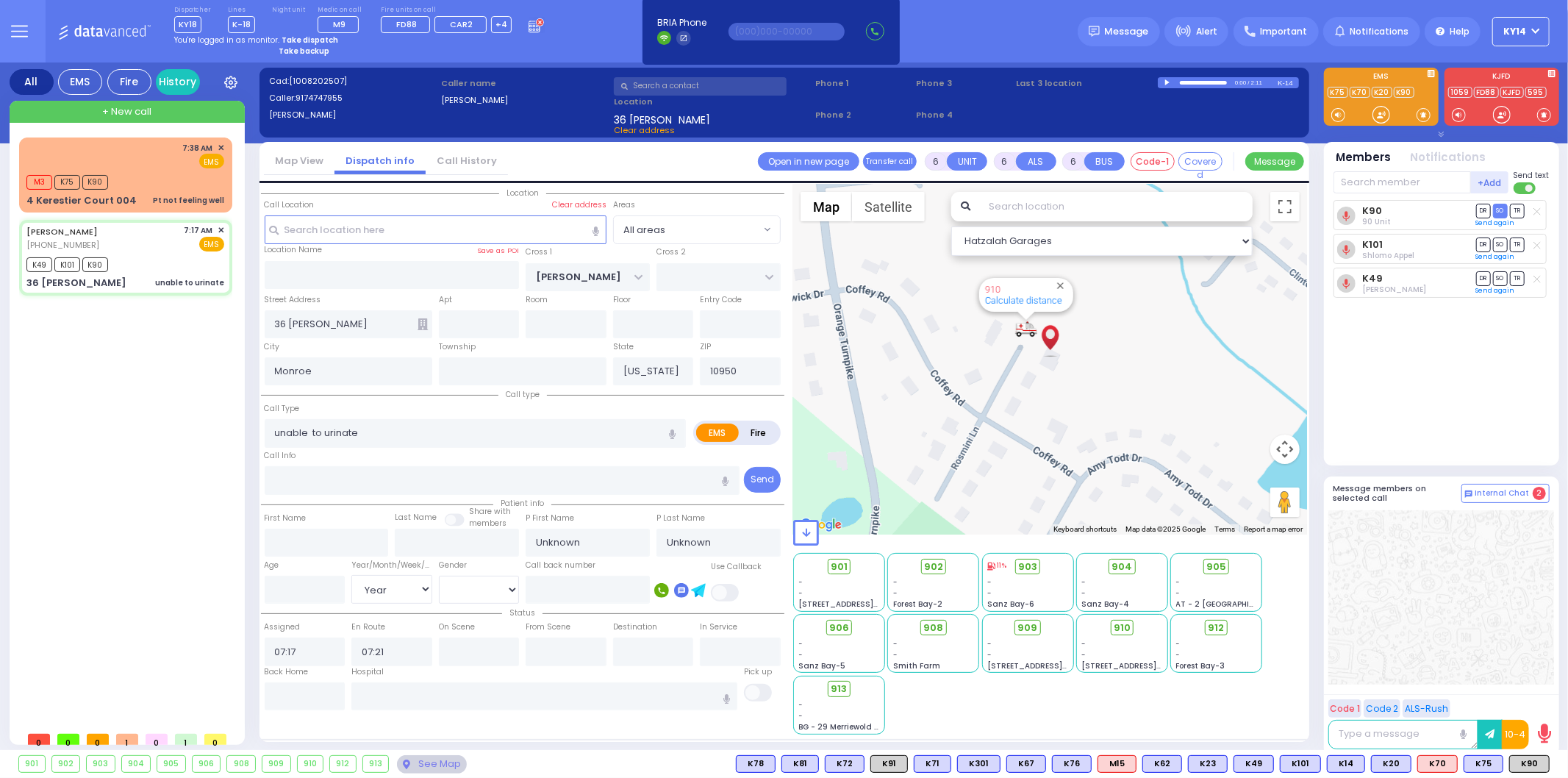
select select
radio input "true"
select select "Year"
type input "07:35"
type input "07:38"
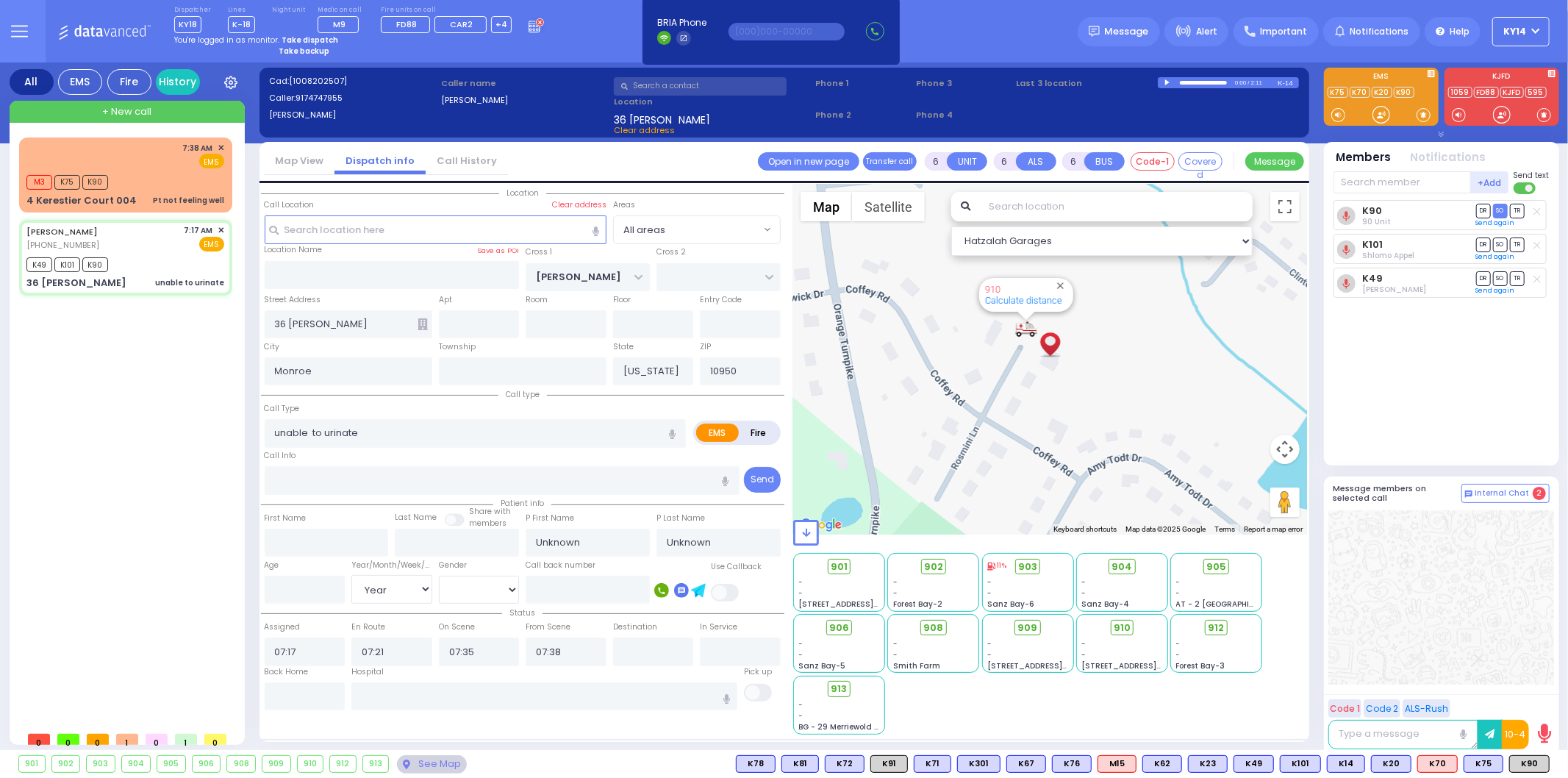
select select "Hatzalah Garages"
select select
radio input "true"
select select "Year"
select select "Hatzalah Garages"
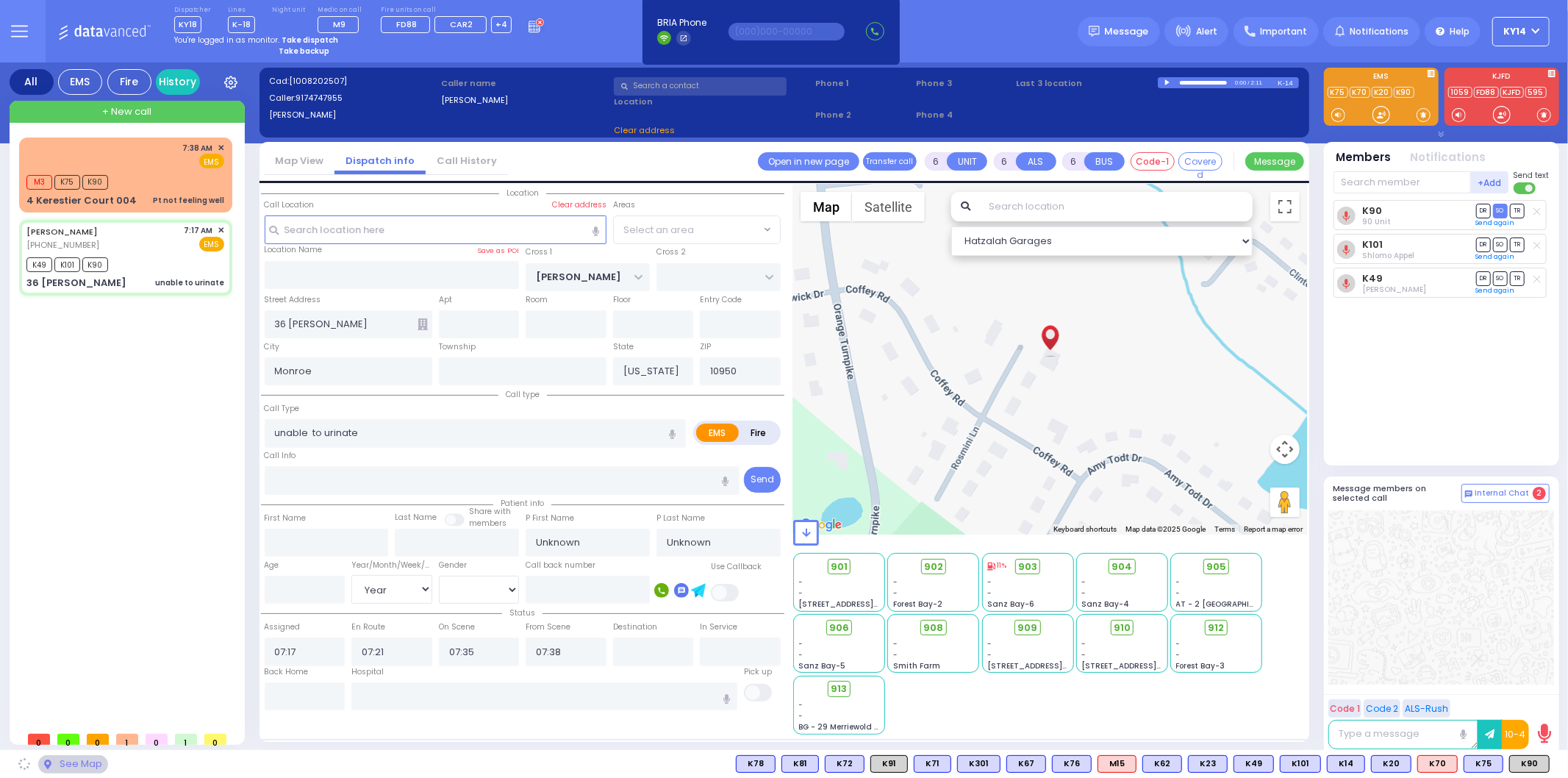
select select
radio input "true"
select select "Year"
select select "Hatzalah Garages"
select select
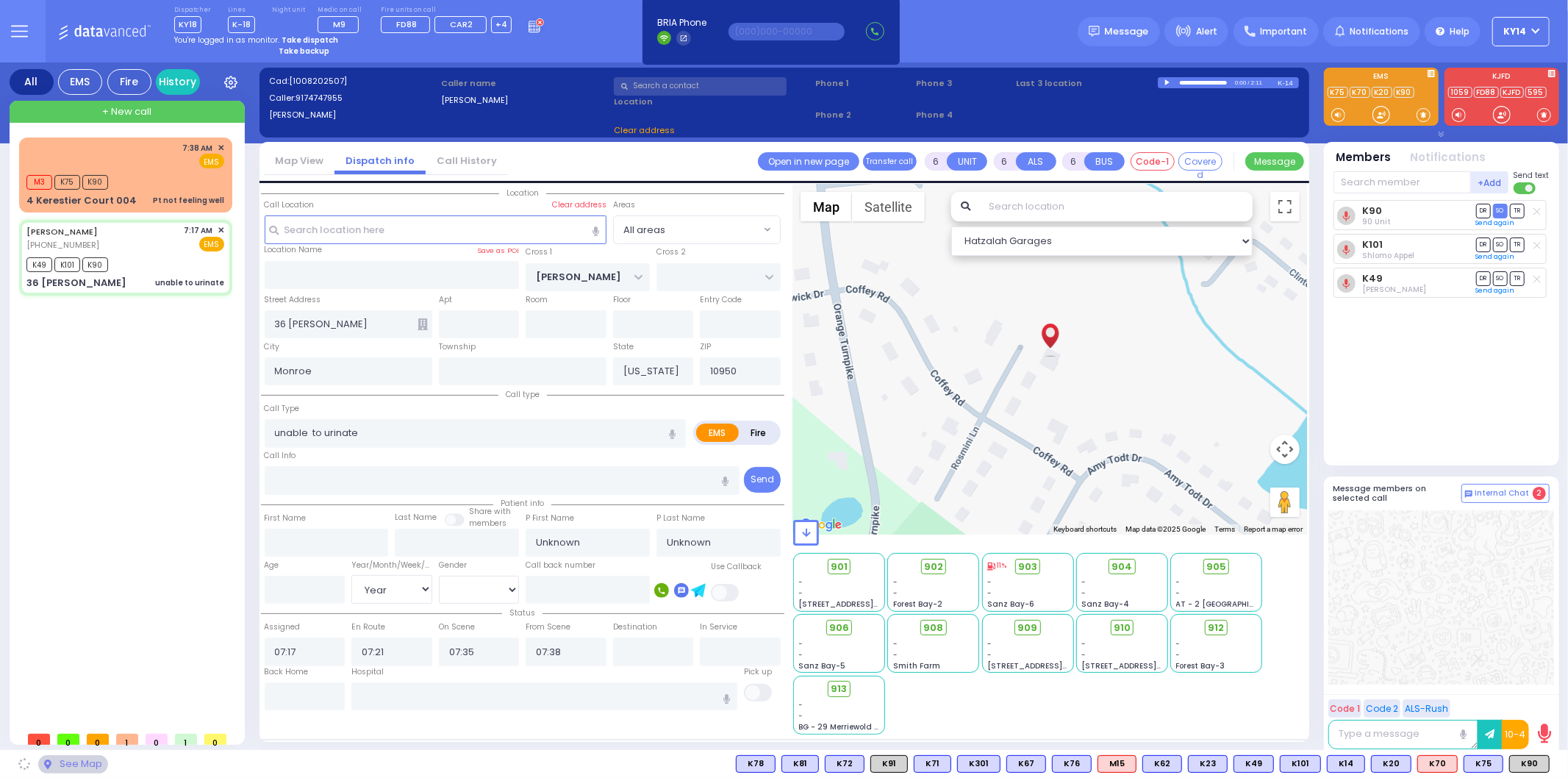
radio input "true"
type input "Zeesy"
type input "Parnes"
type input "34"
select select "Year"
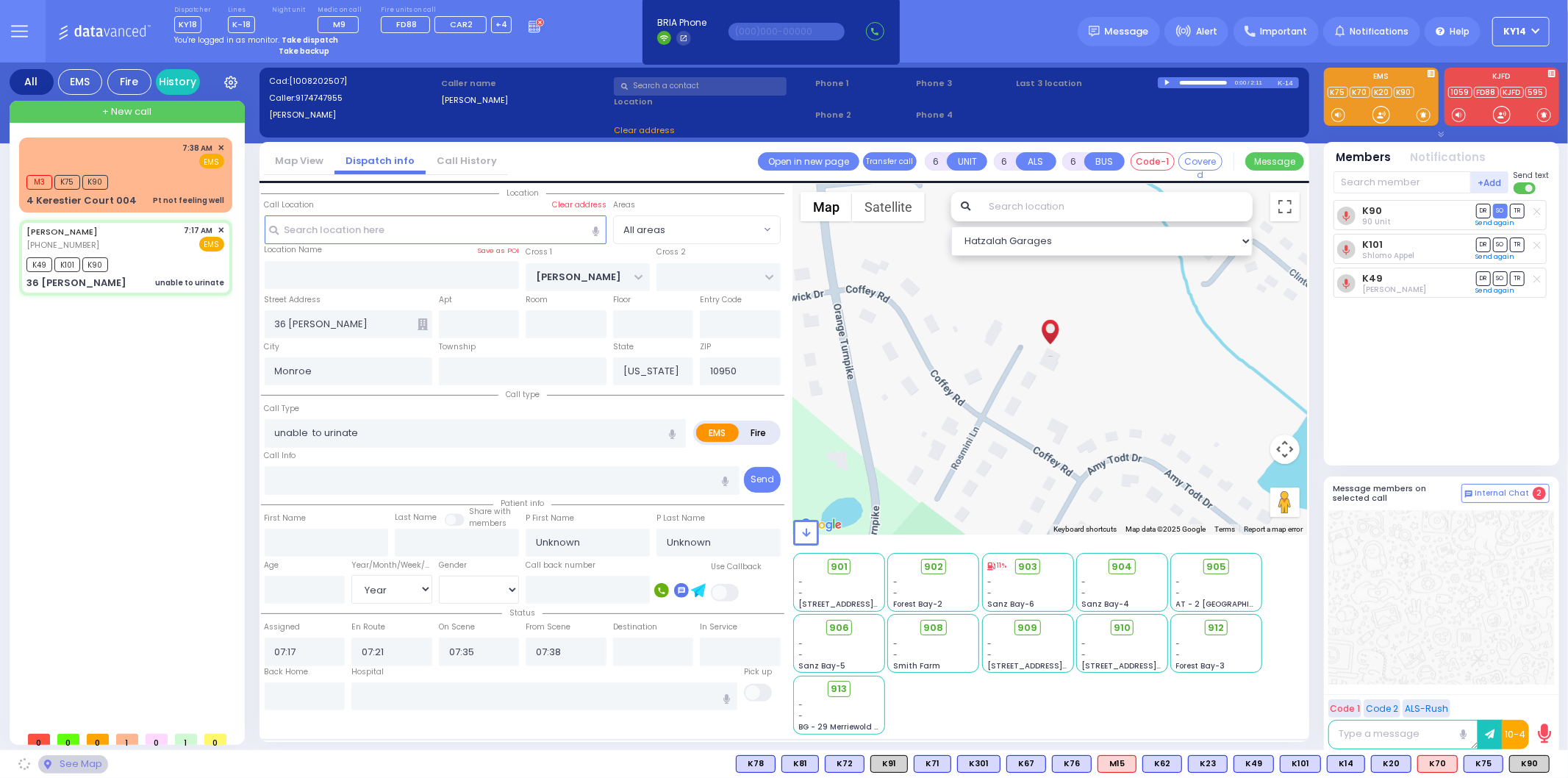
select select "[DEMOGRAPHIC_DATA]"
select select "Hatzalah Garages"
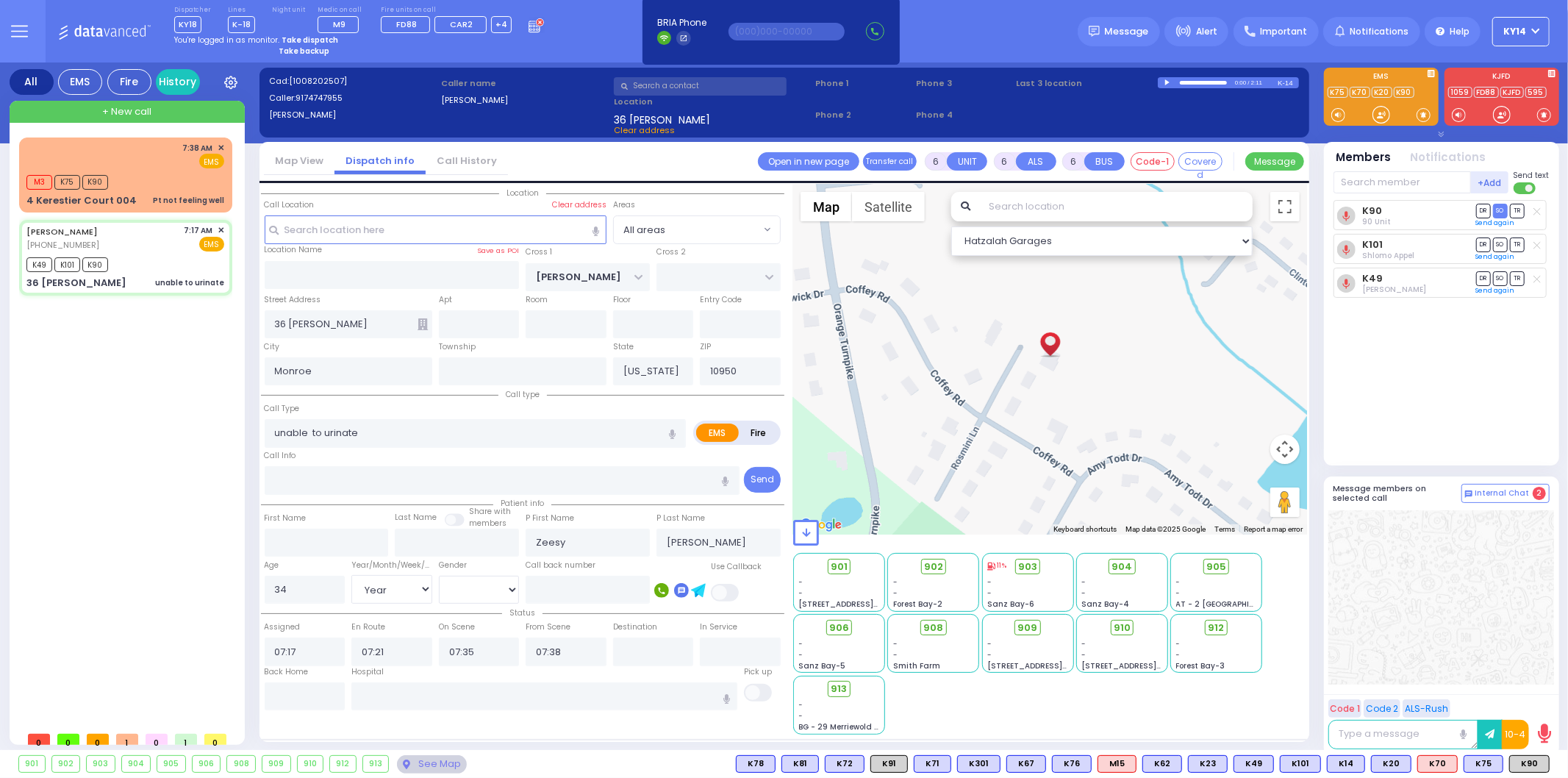
select select
radio input "true"
select select "Year"
select select "[DEMOGRAPHIC_DATA]"
select select "Hatzalah Garages"
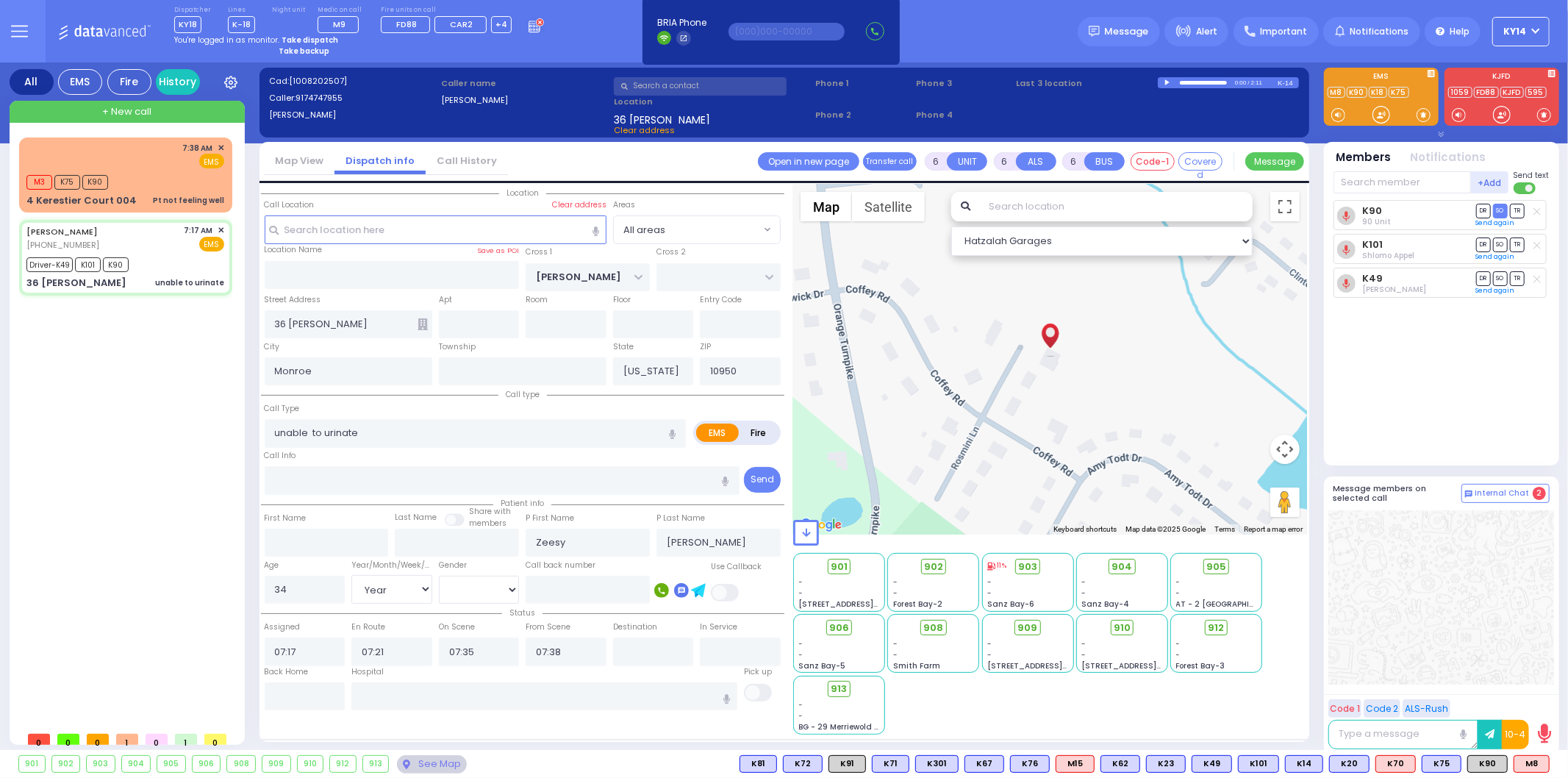
select select
radio input "true"
select select "Year"
select select "[DEMOGRAPHIC_DATA]"
type input "Good Samaritan Hospital 257 Lafayette Avenue 8457909405 Suffern"
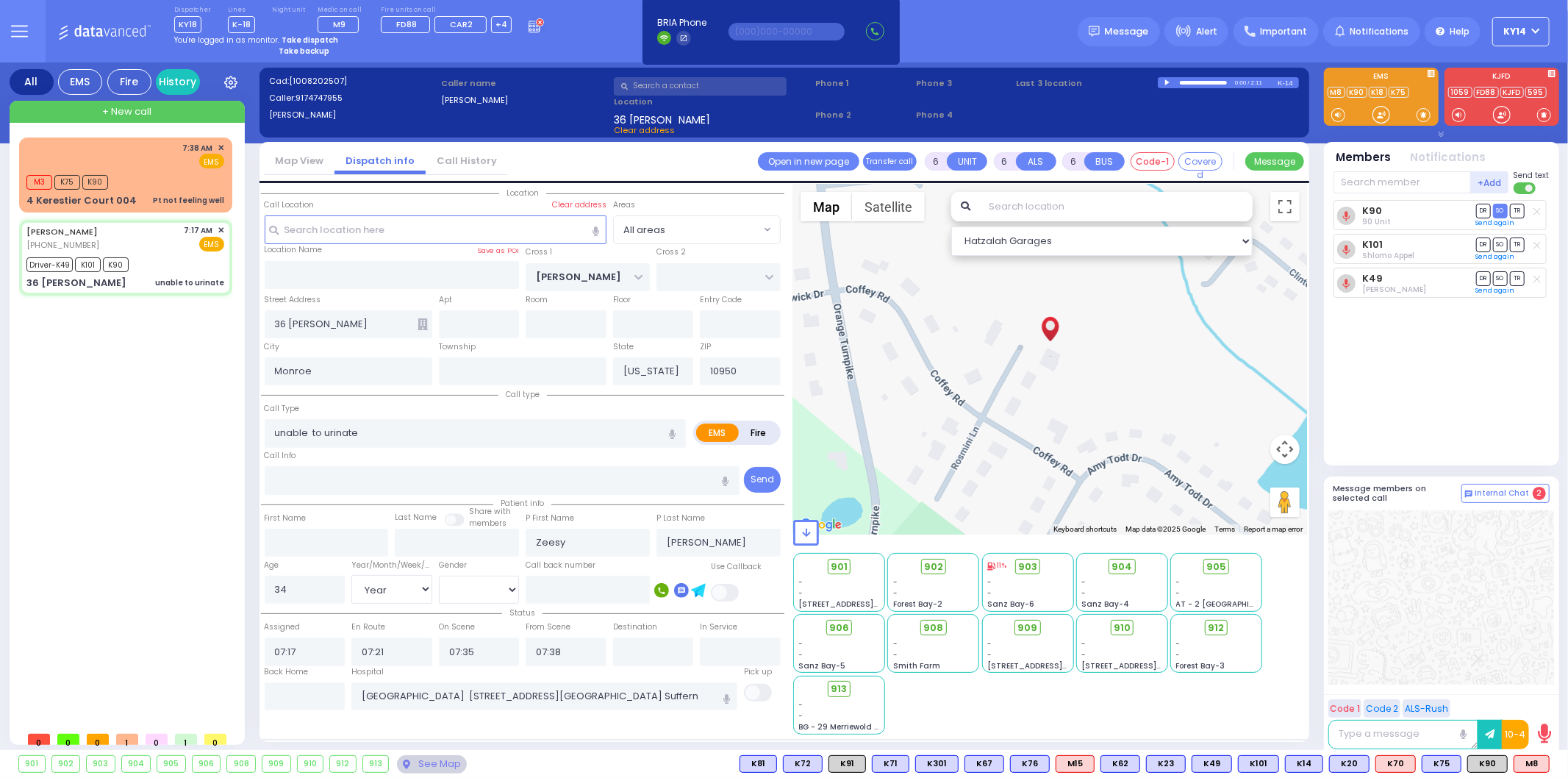
select select "Hatzalah Garages"
select select
radio input "true"
select select "Year"
select select "[DEMOGRAPHIC_DATA]"
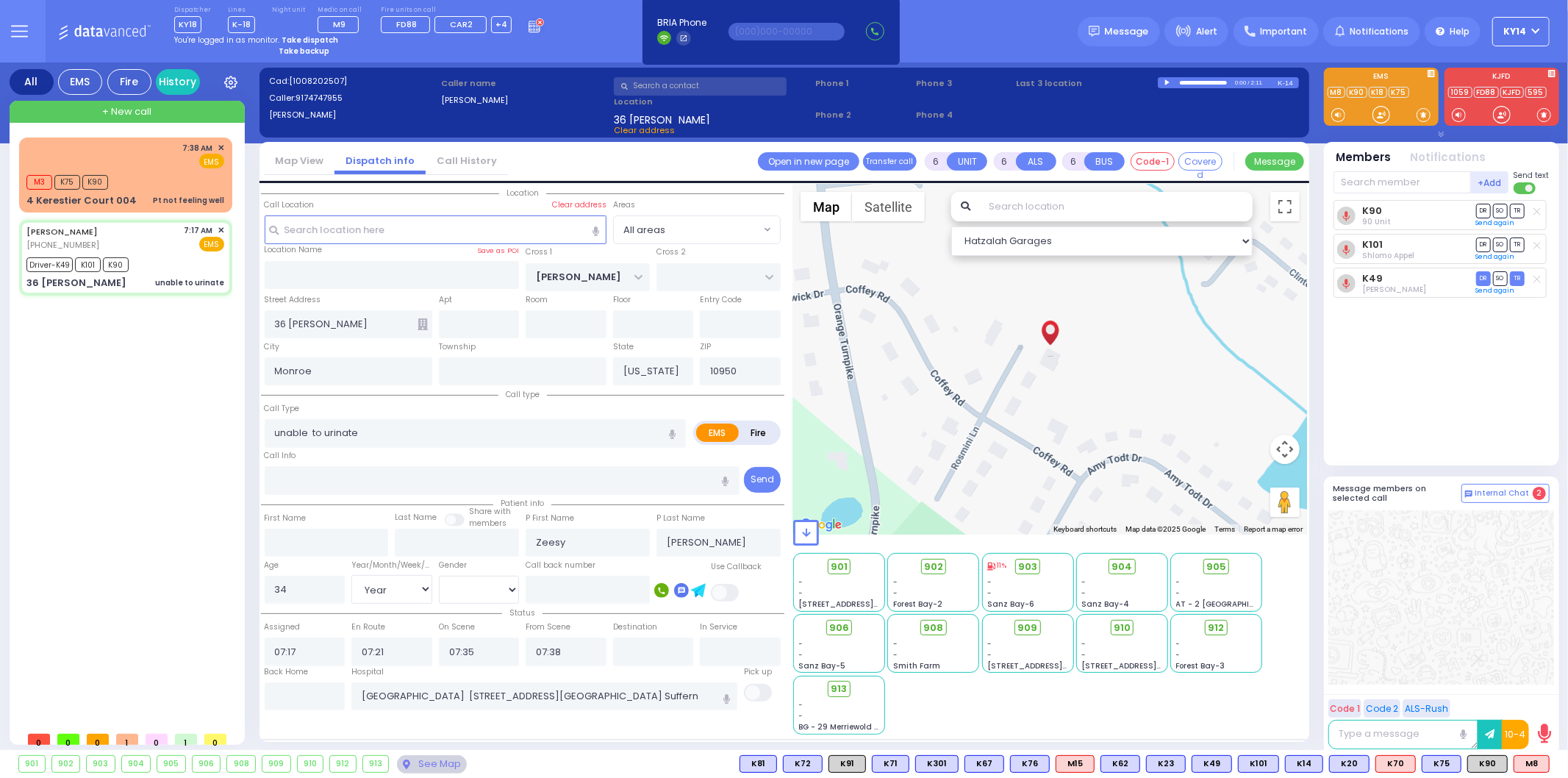
select select "Hatzalah Garages"
select select
radio input "true"
select select "Year"
select select "[DEMOGRAPHIC_DATA]"
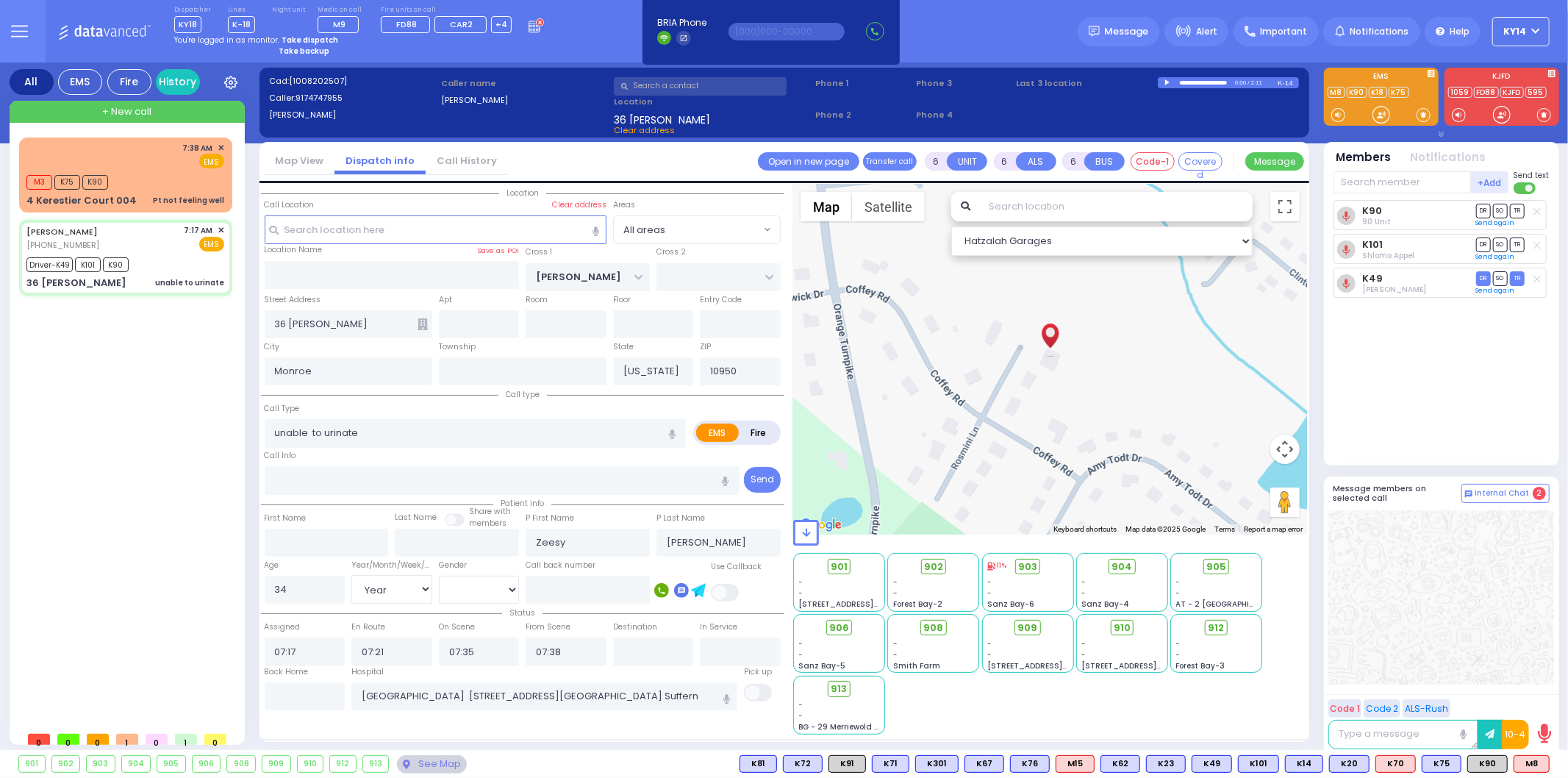
select select "Hatzalah Garages"
select select
radio input "true"
select select "Year"
select select "[DEMOGRAPHIC_DATA]"
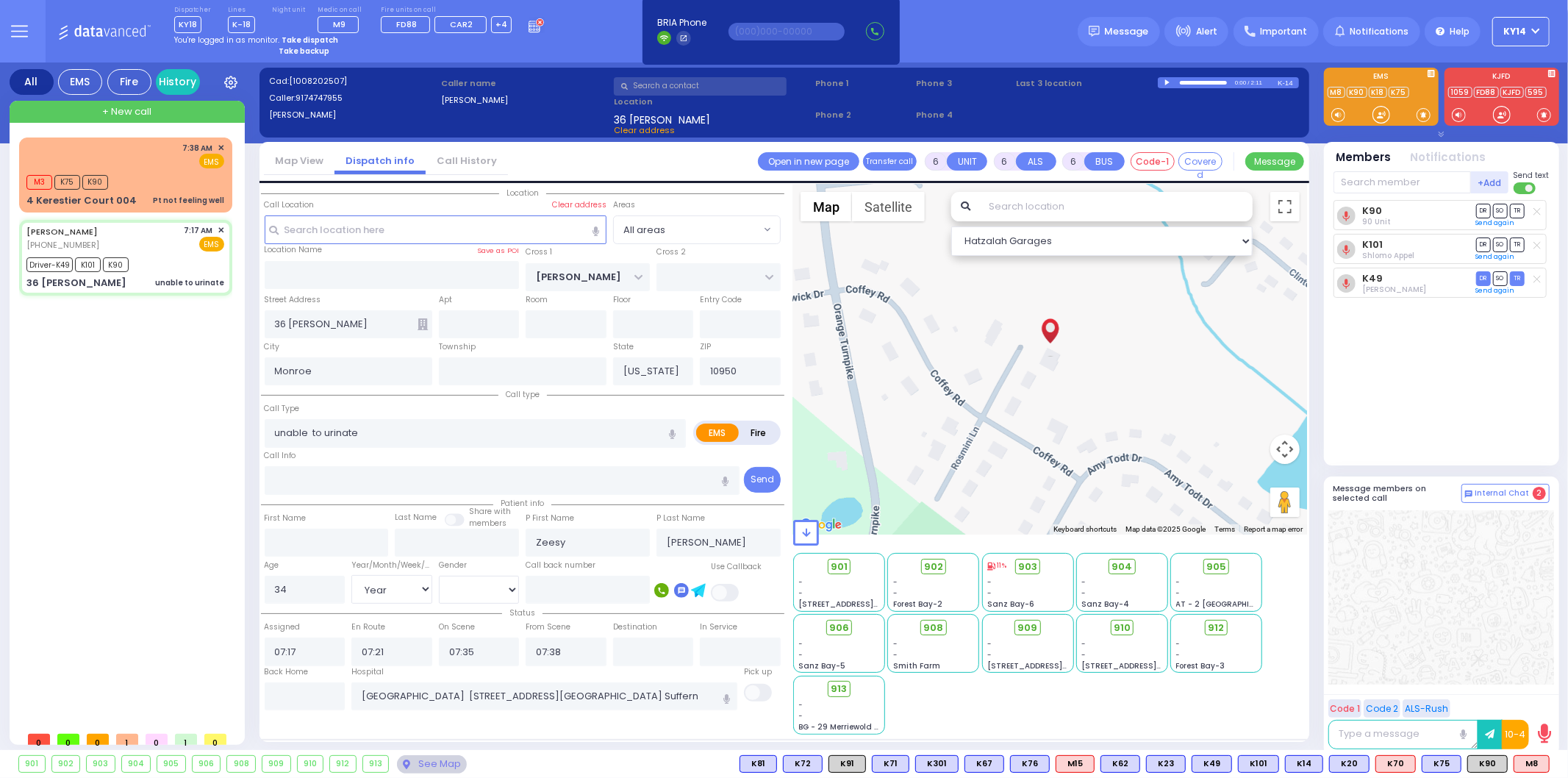
select select "Hatzalah Garages"
